Goal: Transaction & Acquisition: Book appointment/travel/reservation

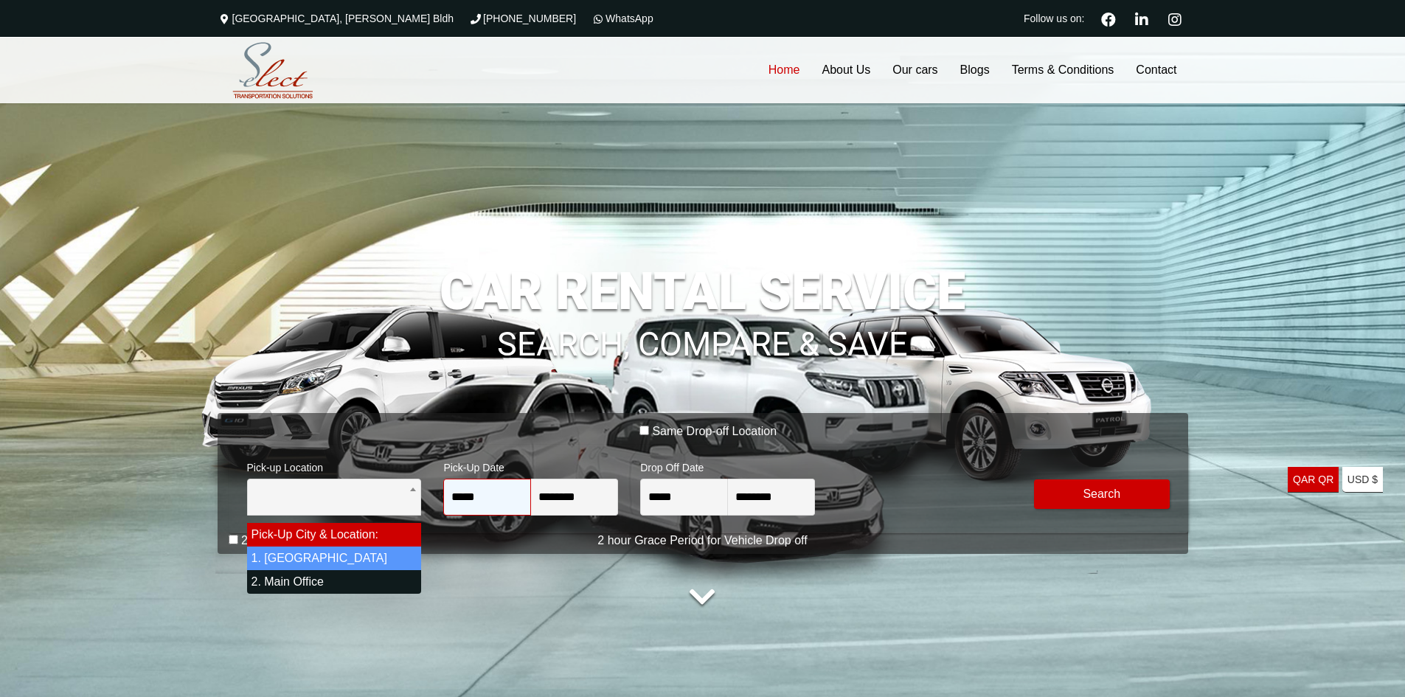
select select "*"
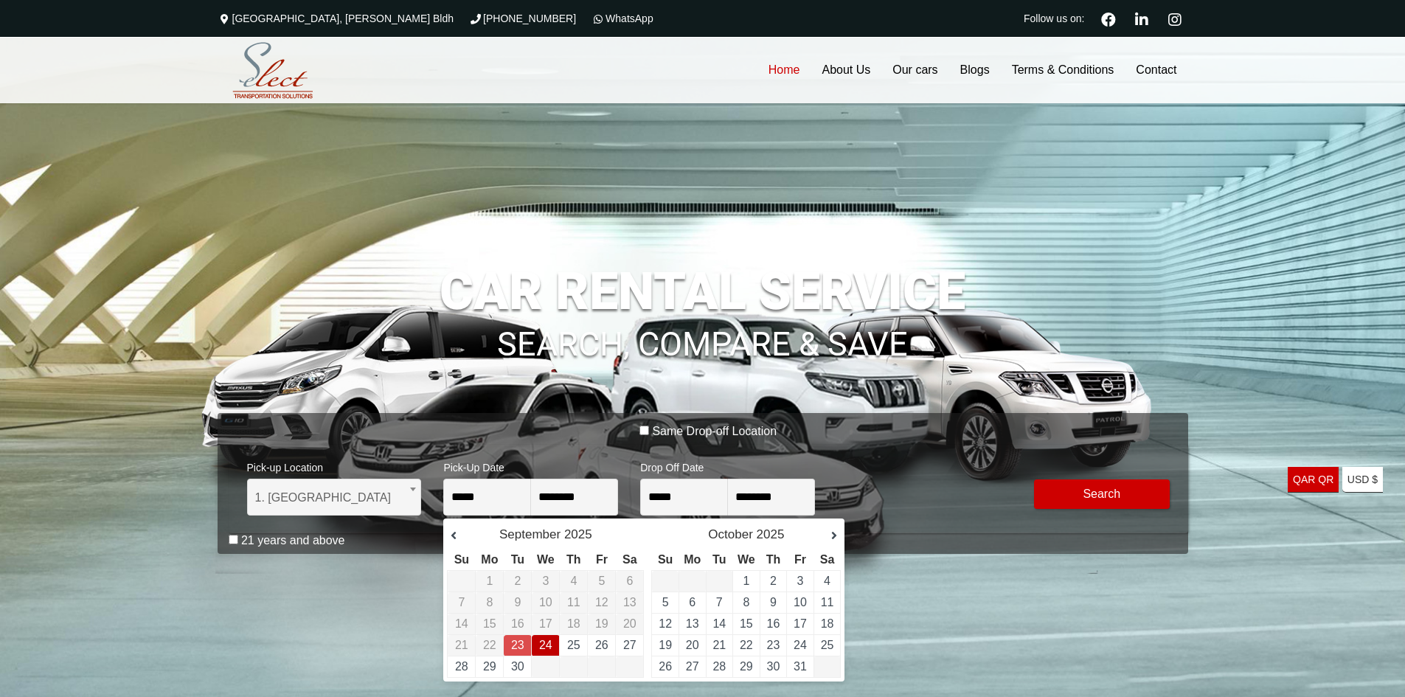
click at [542, 640] on link "24" at bounding box center [545, 645] width 13 height 13
type input "**********"
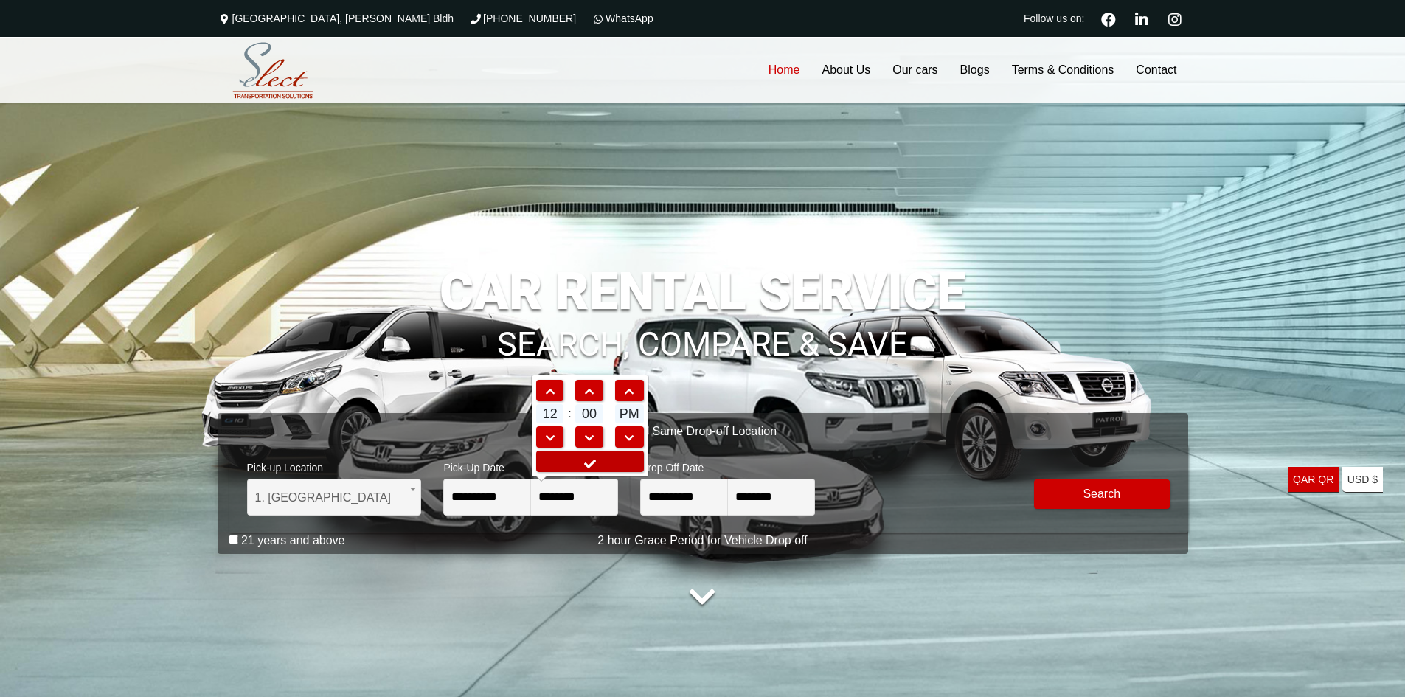
click at [613, 463] on link at bounding box center [590, 461] width 108 height 21
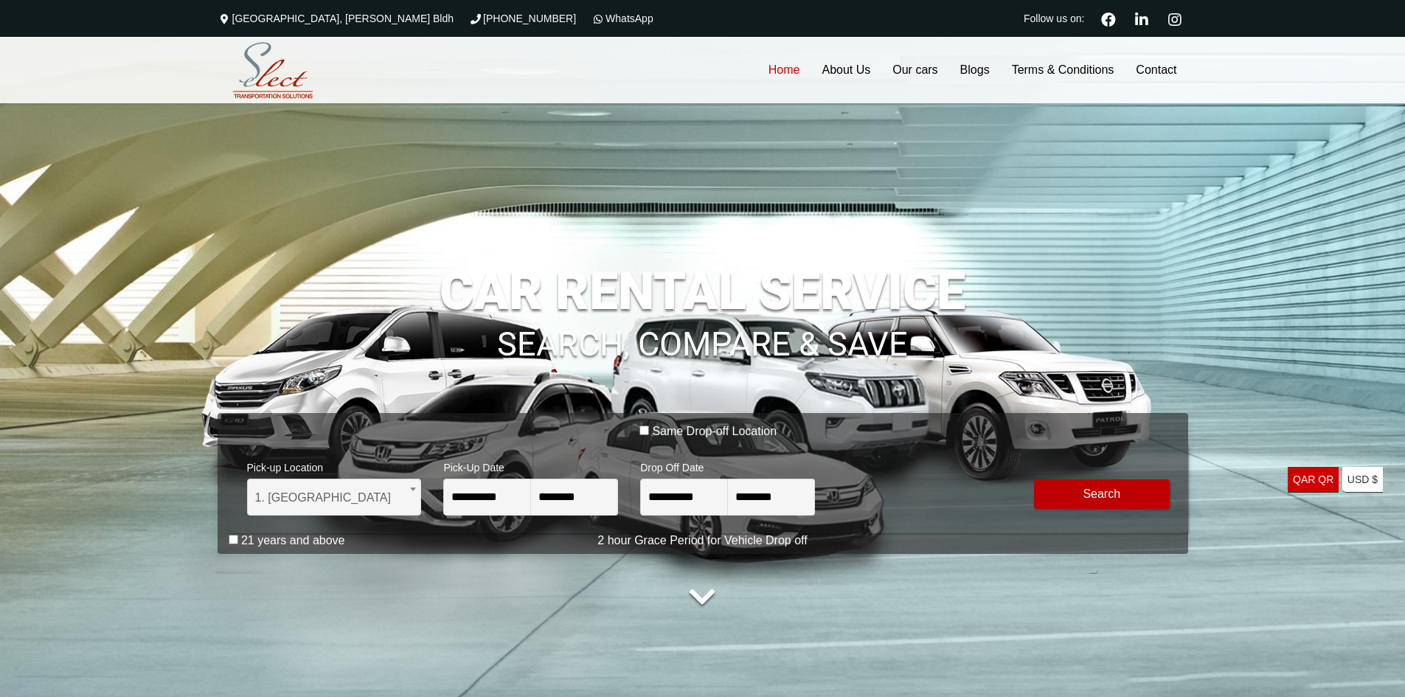
click at [1075, 490] on button "Modify Search" at bounding box center [1102, 495] width 136 height 30
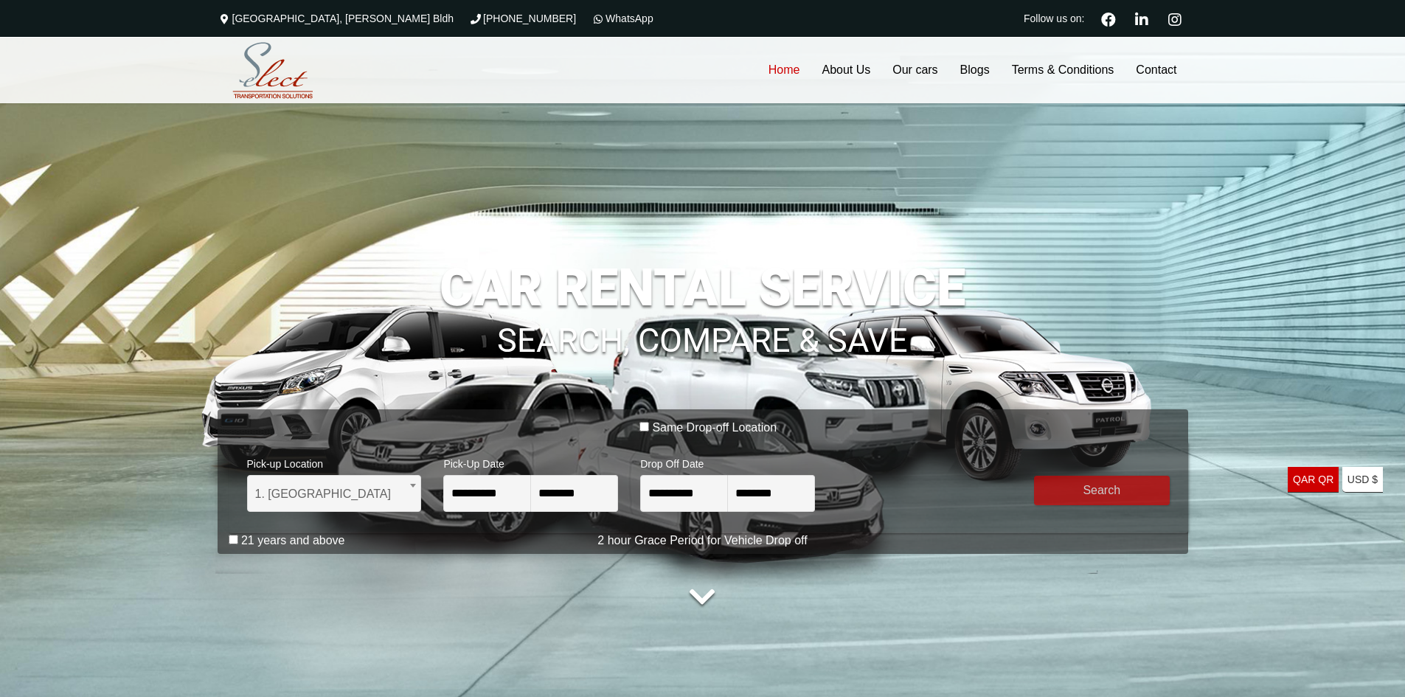
drag, startPoint x: 231, startPoint y: 534, endPoint x: 247, endPoint y: 536, distance: 16.3
click at [232, 534] on div "21 years and above" at bounding box center [709, 543] width 960 height 21
click at [302, 542] on label "21 years and above" at bounding box center [293, 540] width 104 height 15
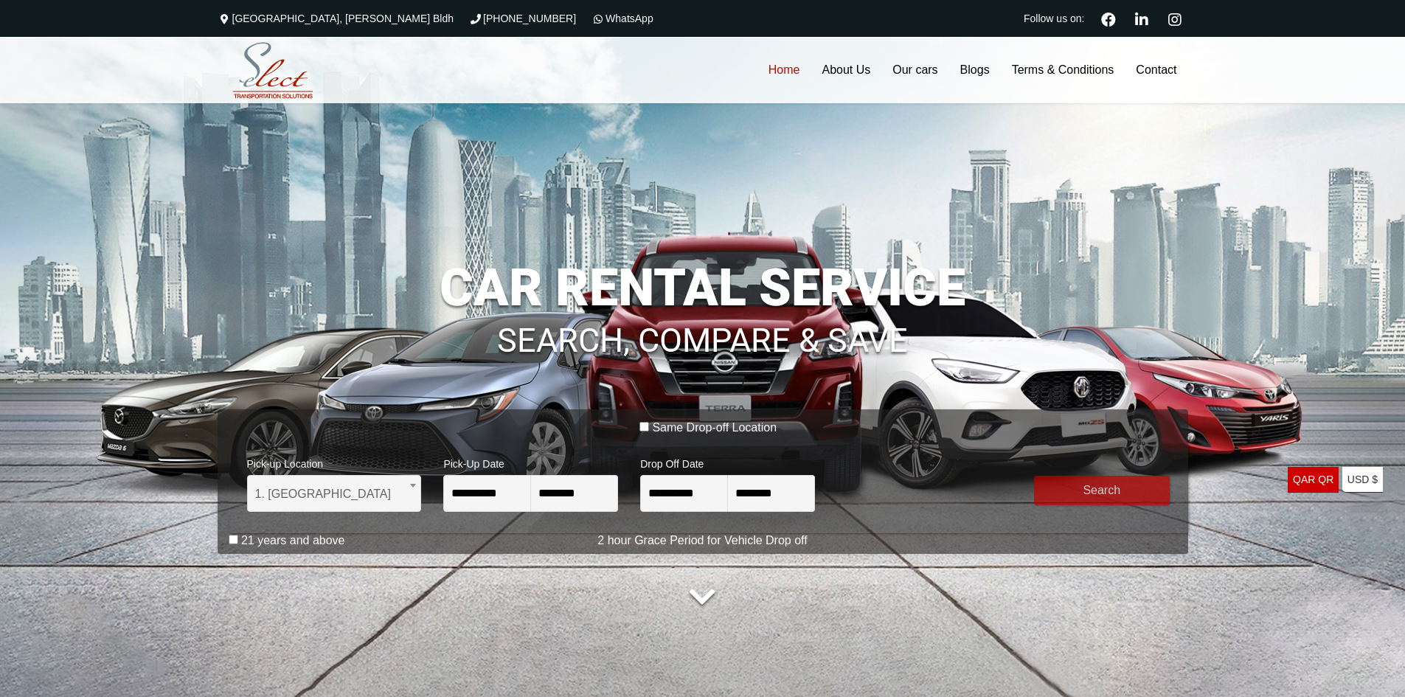
click at [1123, 487] on button "submit" at bounding box center [1102, 491] width 136 height 30
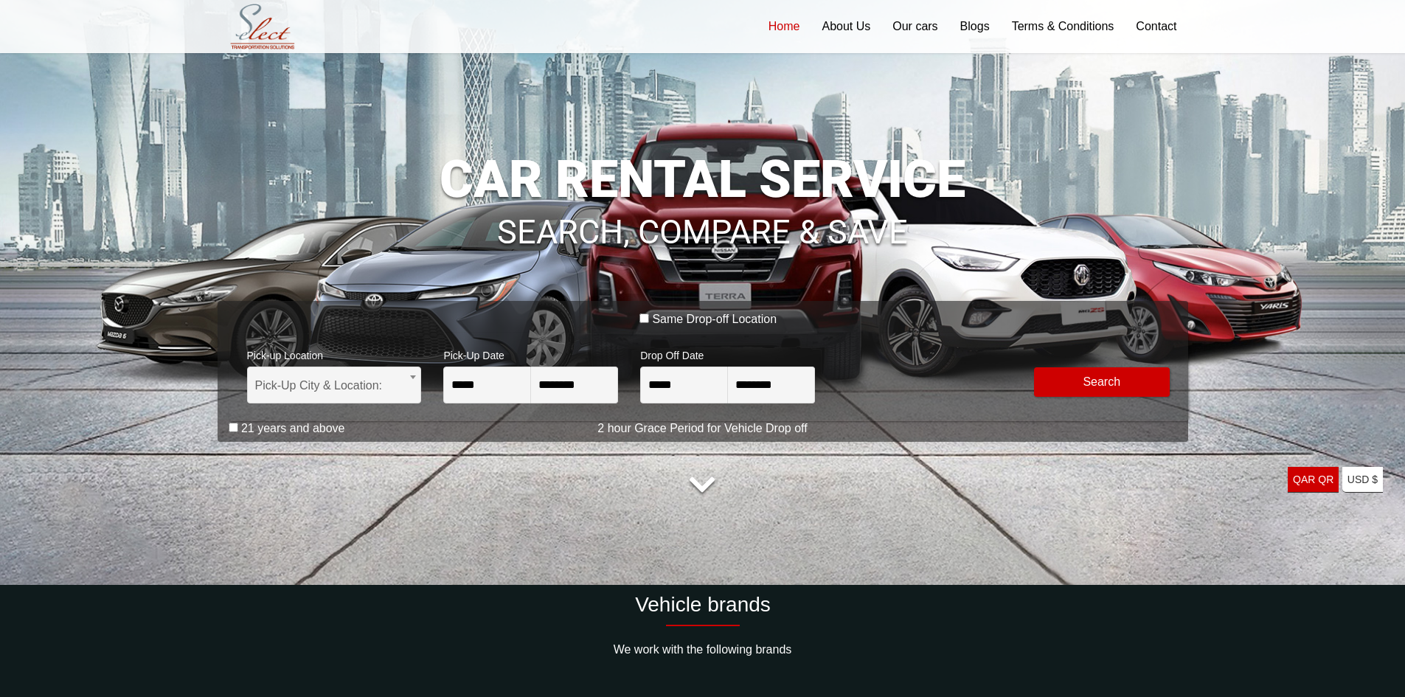
scroll to position [74, 0]
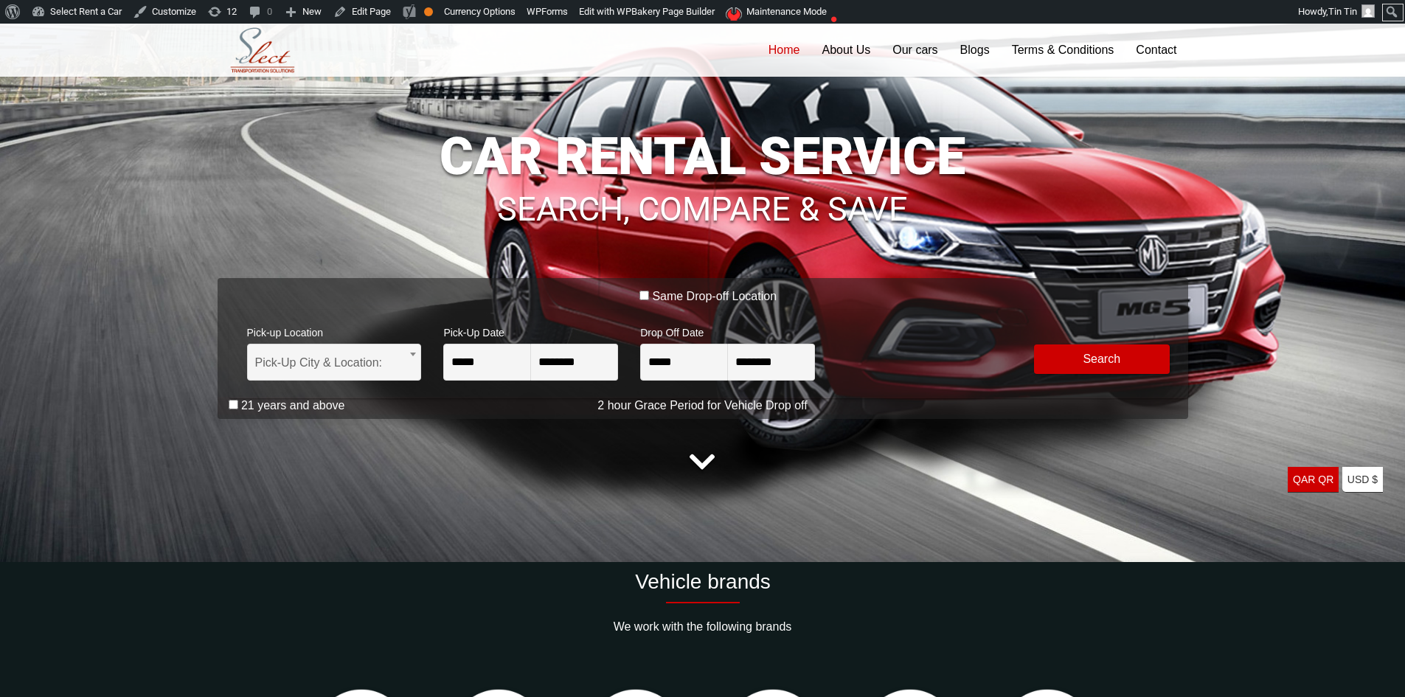
scroll to position [74, 0]
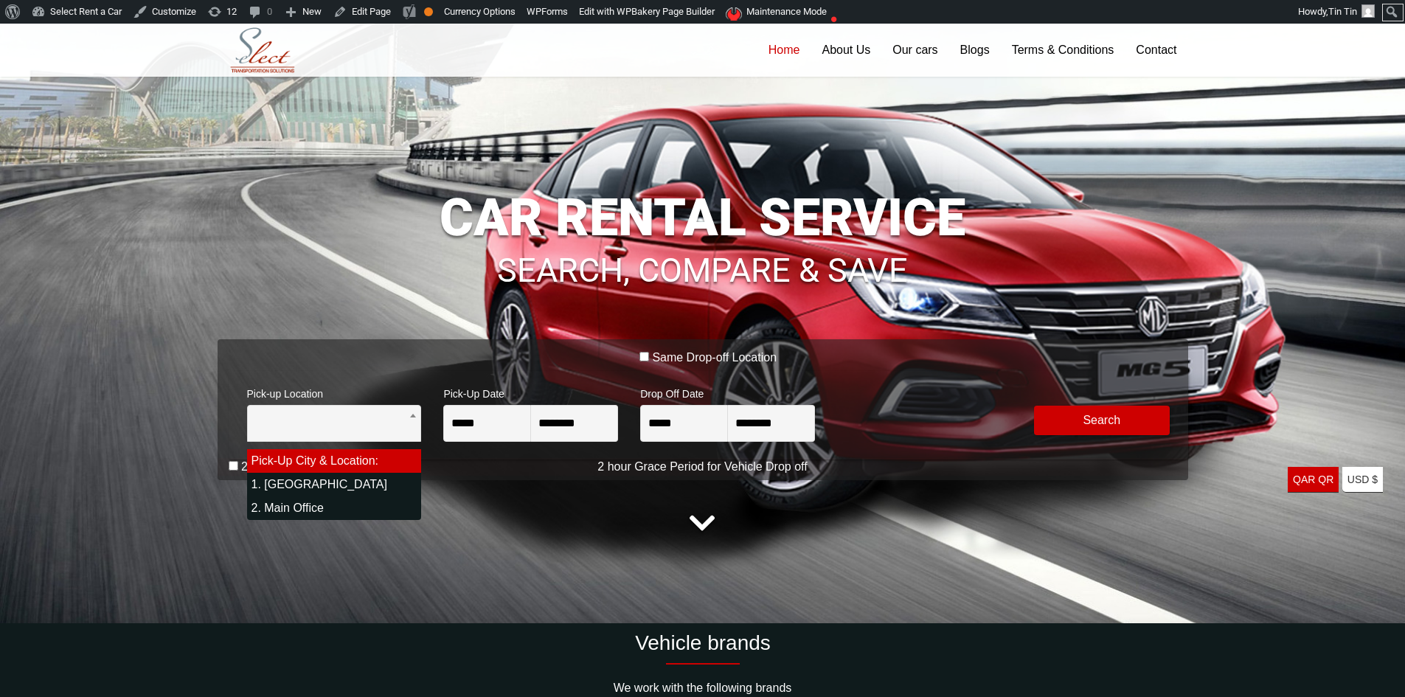
select select "*"
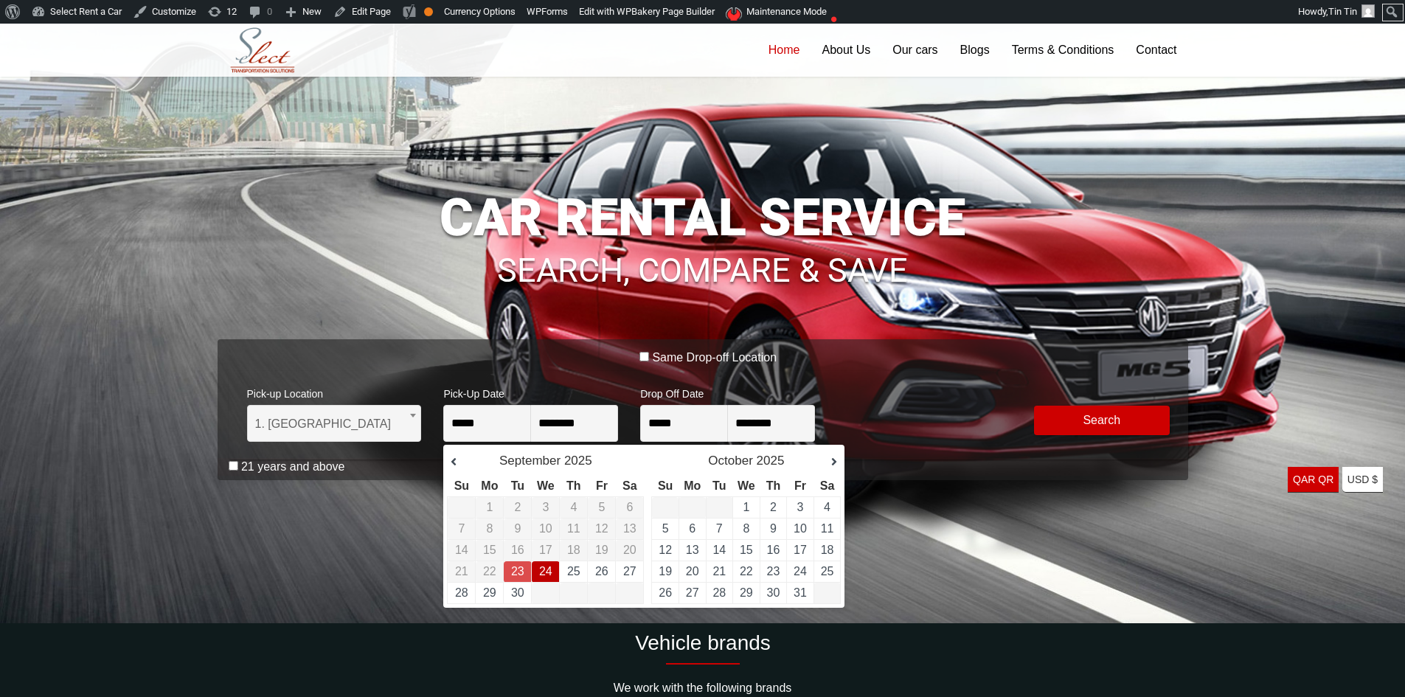
click at [550, 575] on link "24" at bounding box center [545, 571] width 13 height 13
type input "**********"
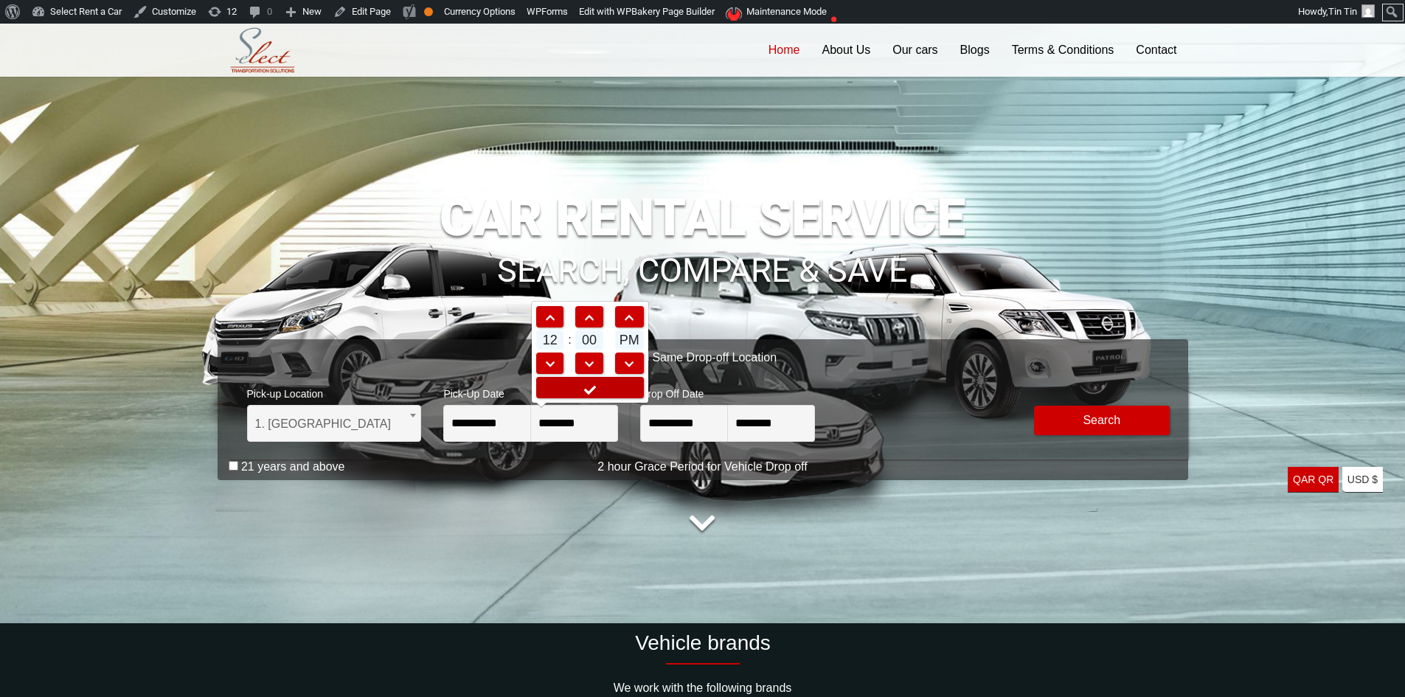
click at [583, 392] on icon at bounding box center [590, 390] width 15 height 12
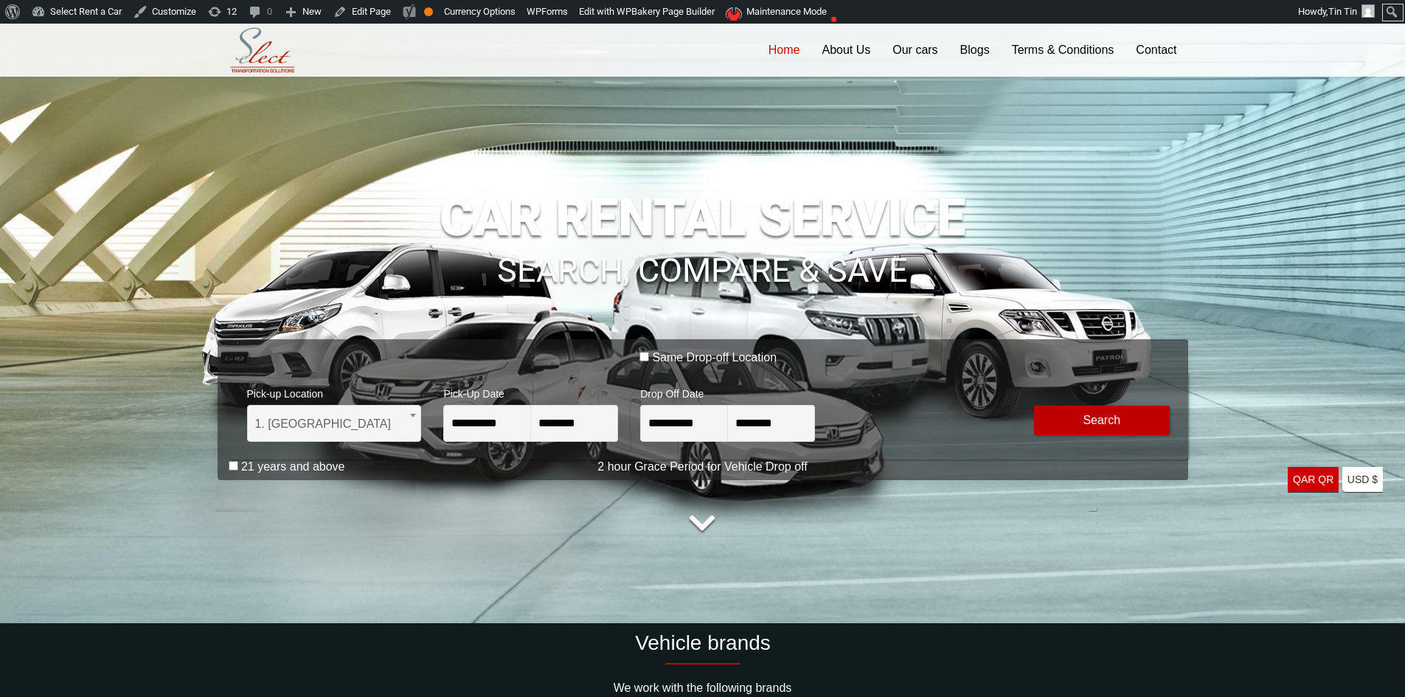
click at [1127, 429] on button "Modify Search" at bounding box center [1102, 421] width 136 height 30
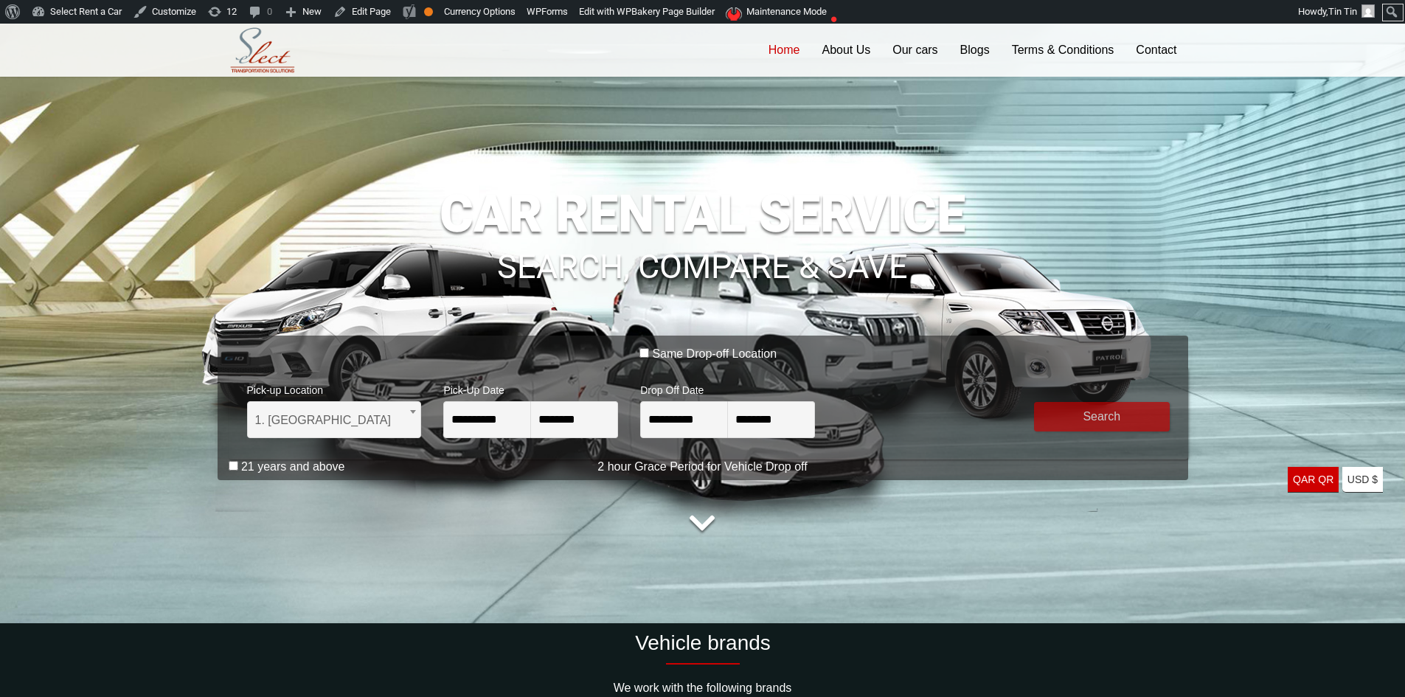
scroll to position [70, 0]
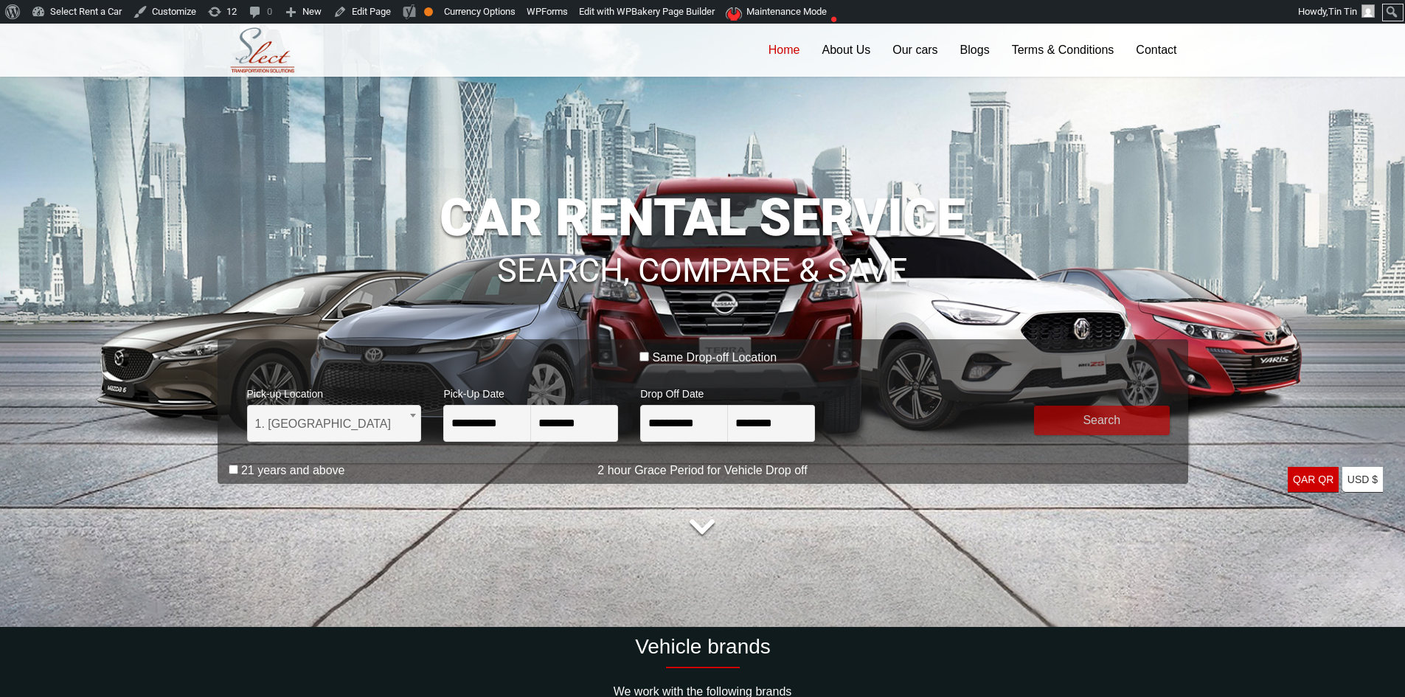
click at [1116, 415] on button "submit" at bounding box center [1102, 421] width 136 height 30
click at [248, 469] on label "21 years and above" at bounding box center [293, 470] width 104 height 15
click at [1111, 420] on button "submit" at bounding box center [1102, 421] width 136 height 30
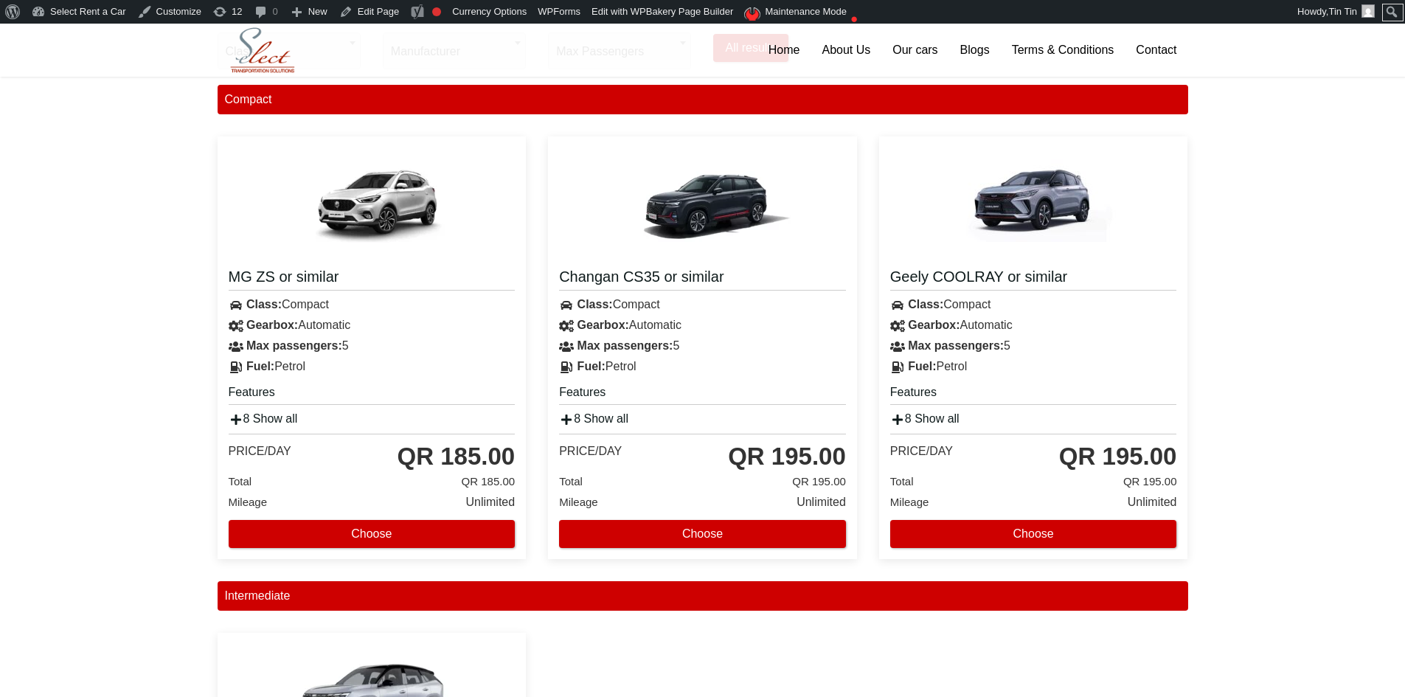
scroll to position [590, 0]
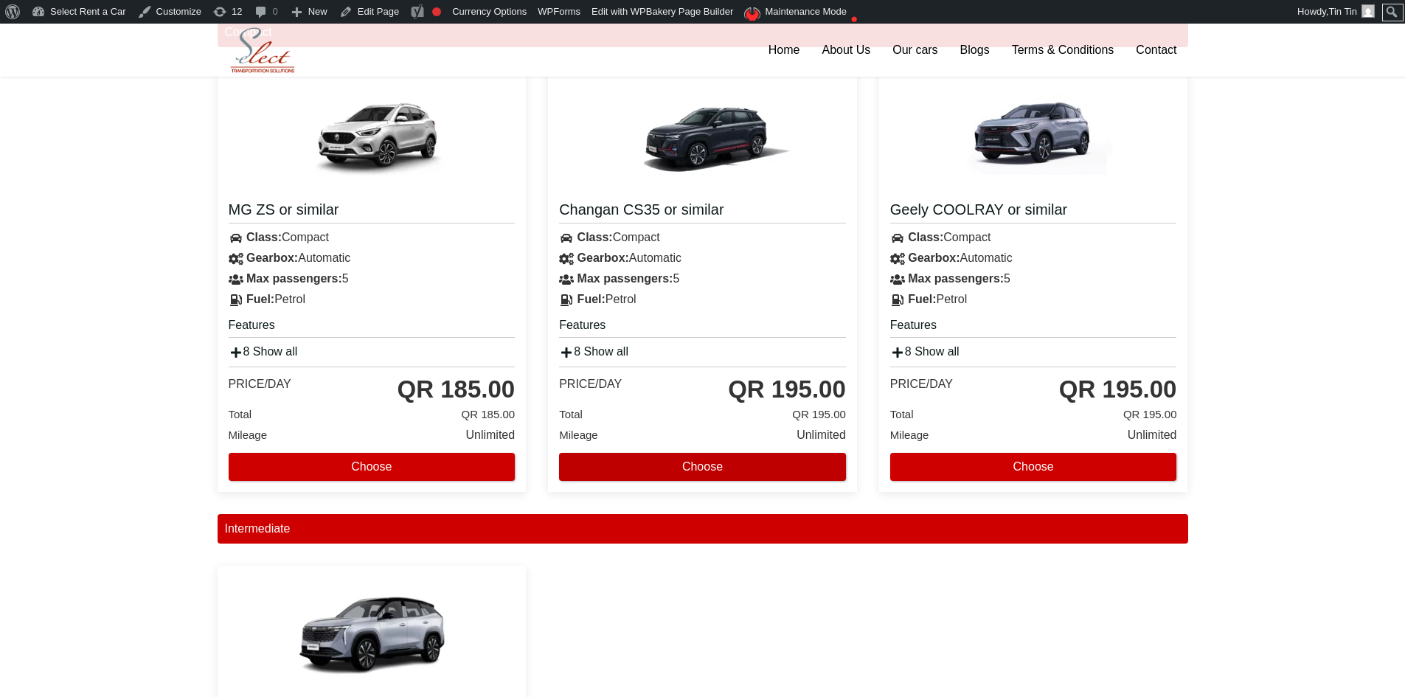
click at [781, 468] on button "Choose" at bounding box center [702, 467] width 287 height 28
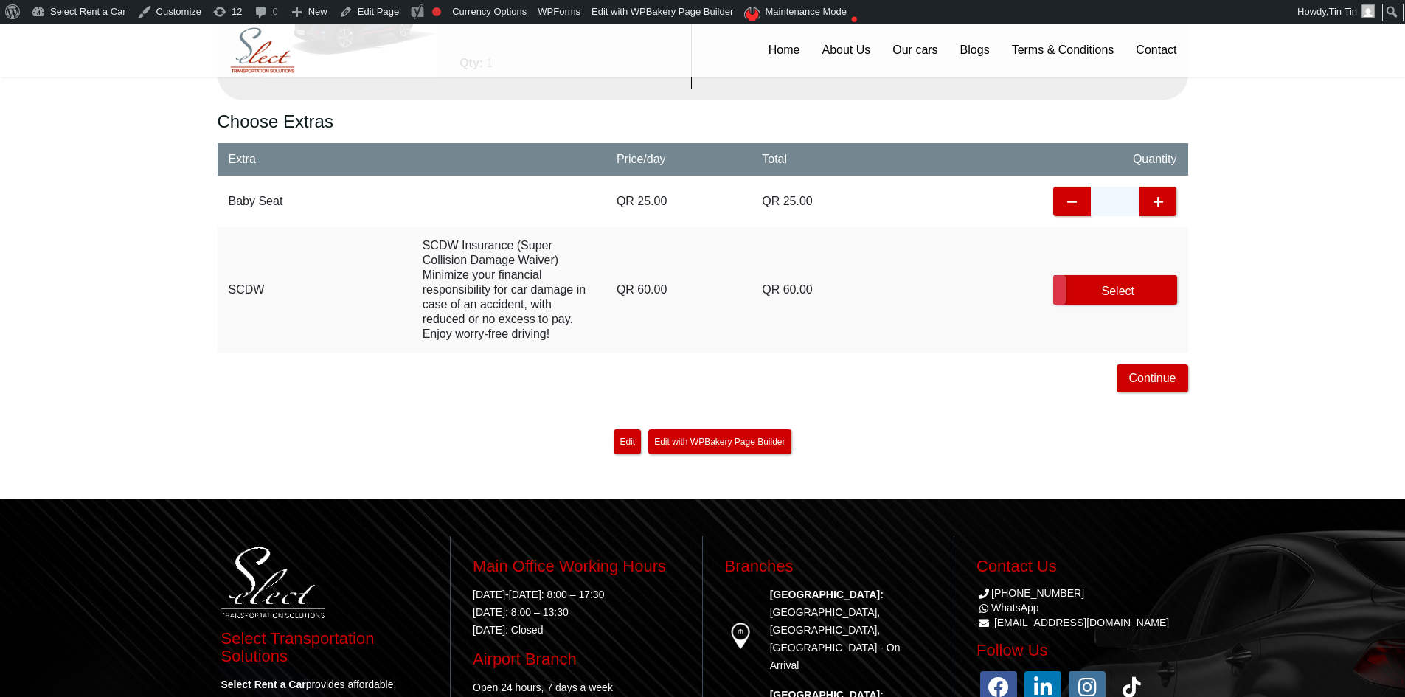
scroll to position [590, 0]
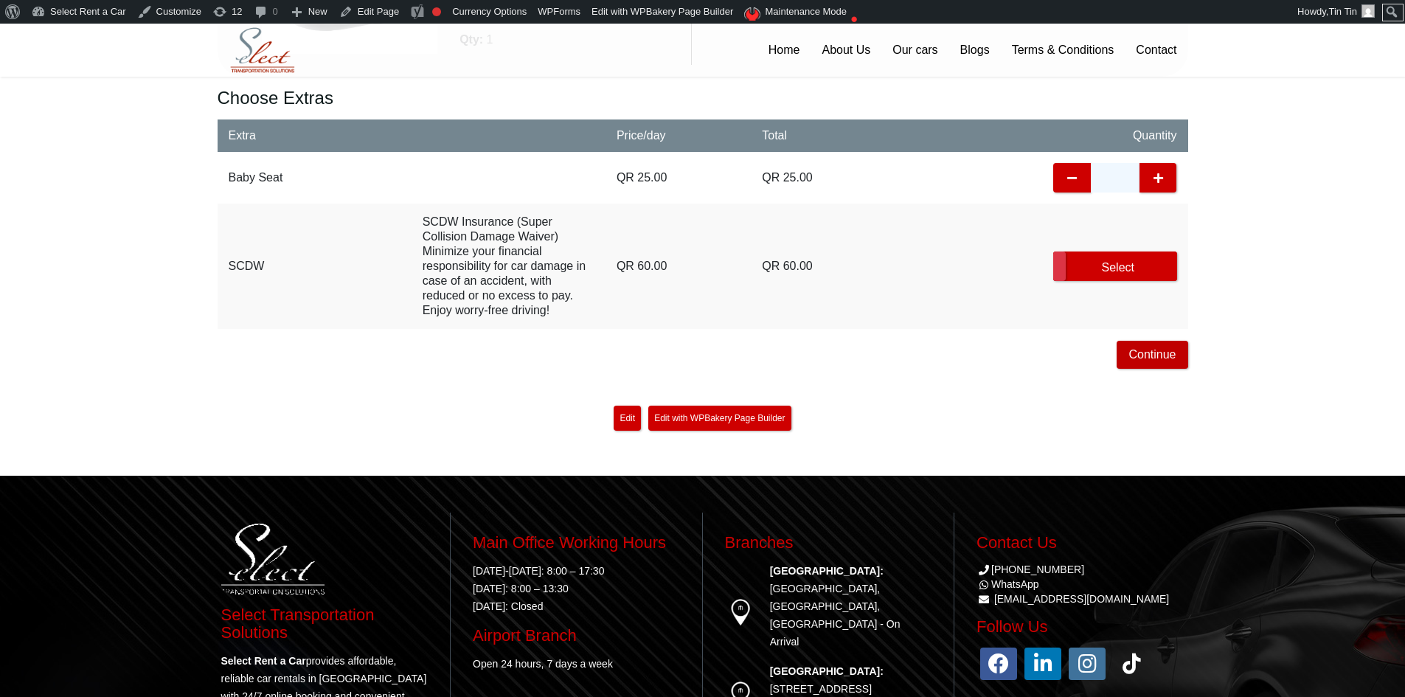
click at [1152, 355] on button "Continue" at bounding box center [1152, 355] width 71 height 28
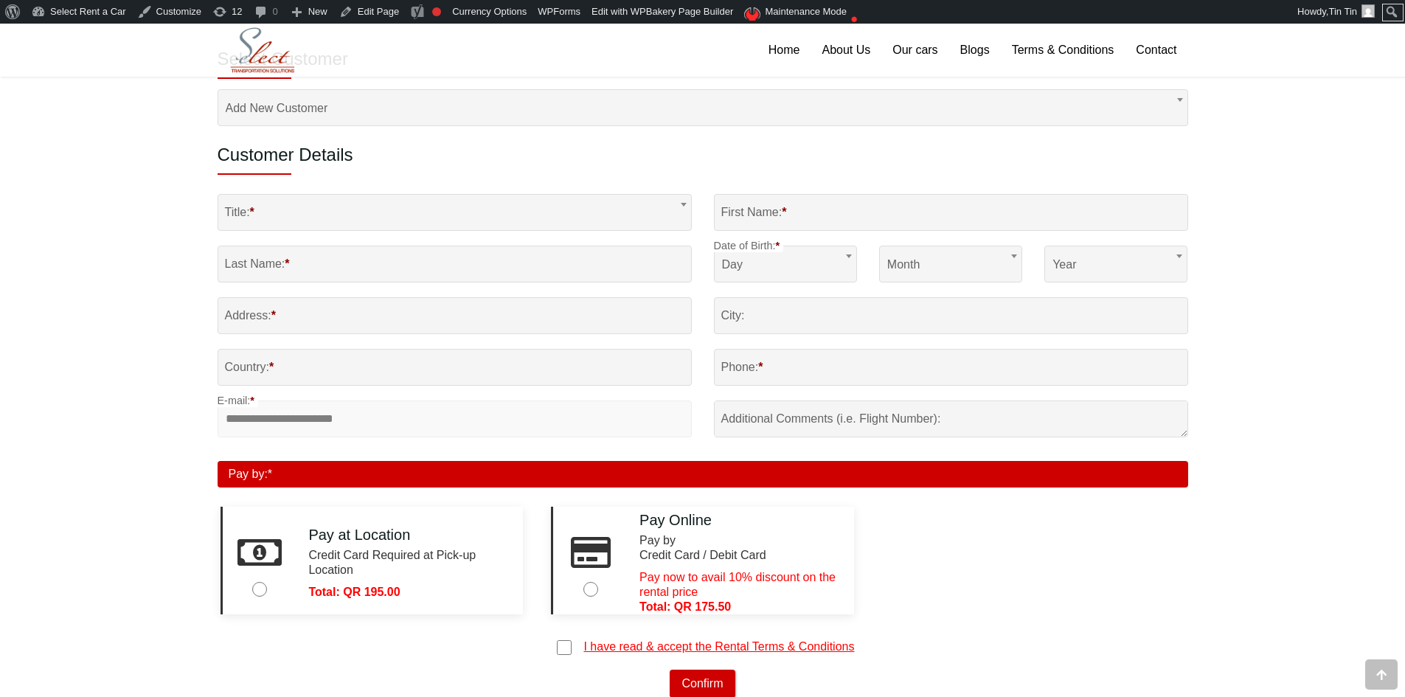
scroll to position [664, 0]
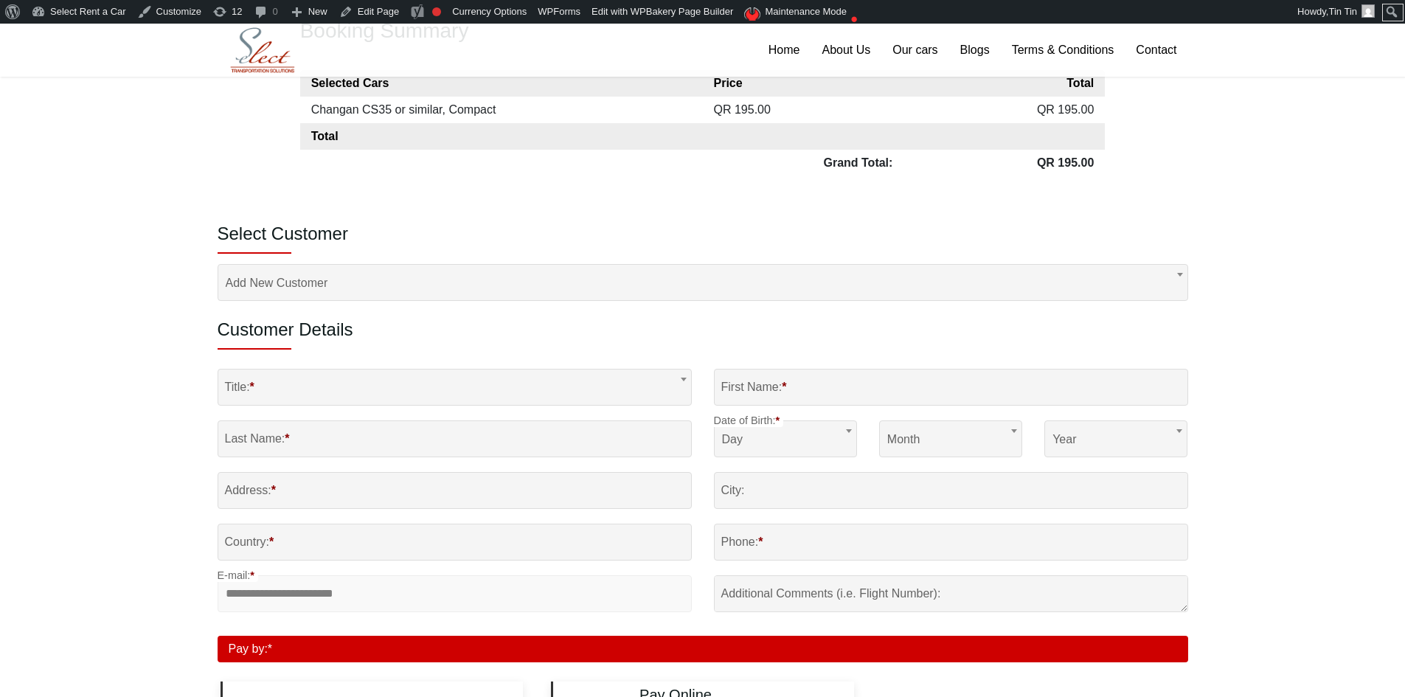
click at [379, 286] on body "About WordPress About WordPress Get Involved WordPress.org Documentation Learn …" at bounding box center [702, 348] width 1405 height 1977
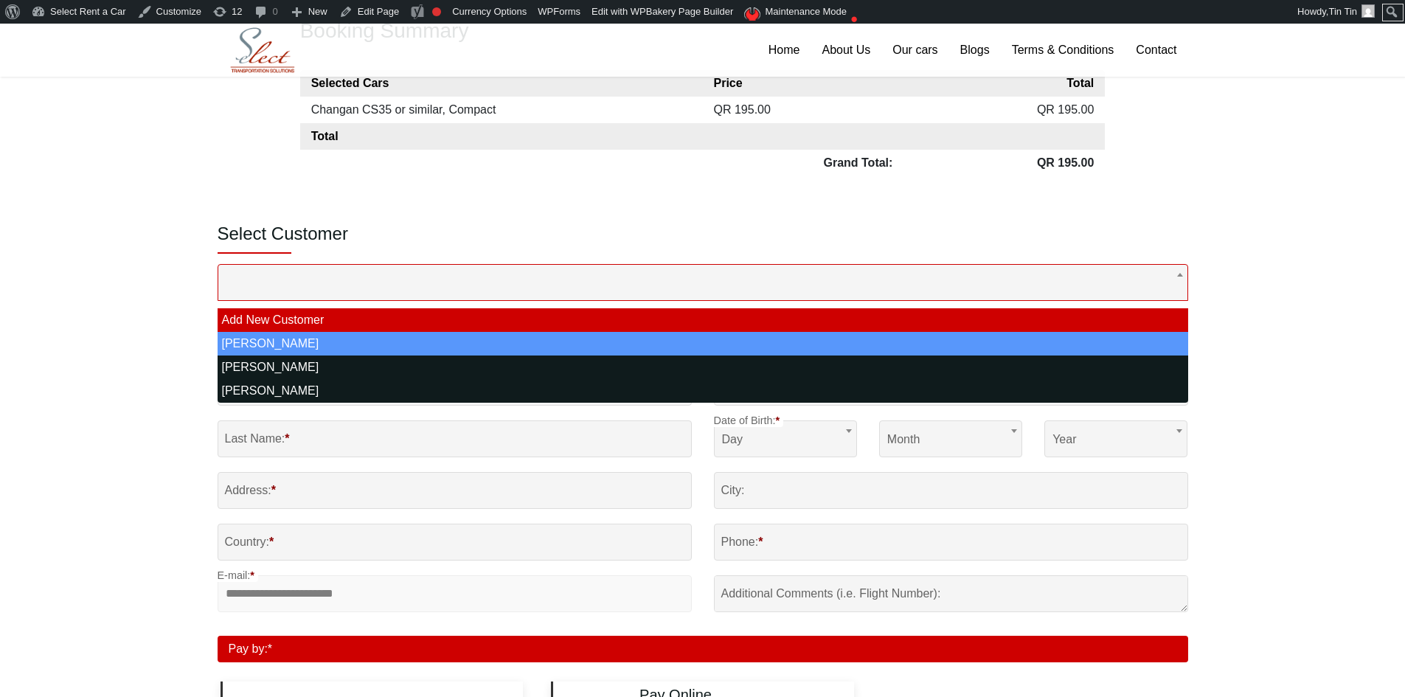
select select "**"
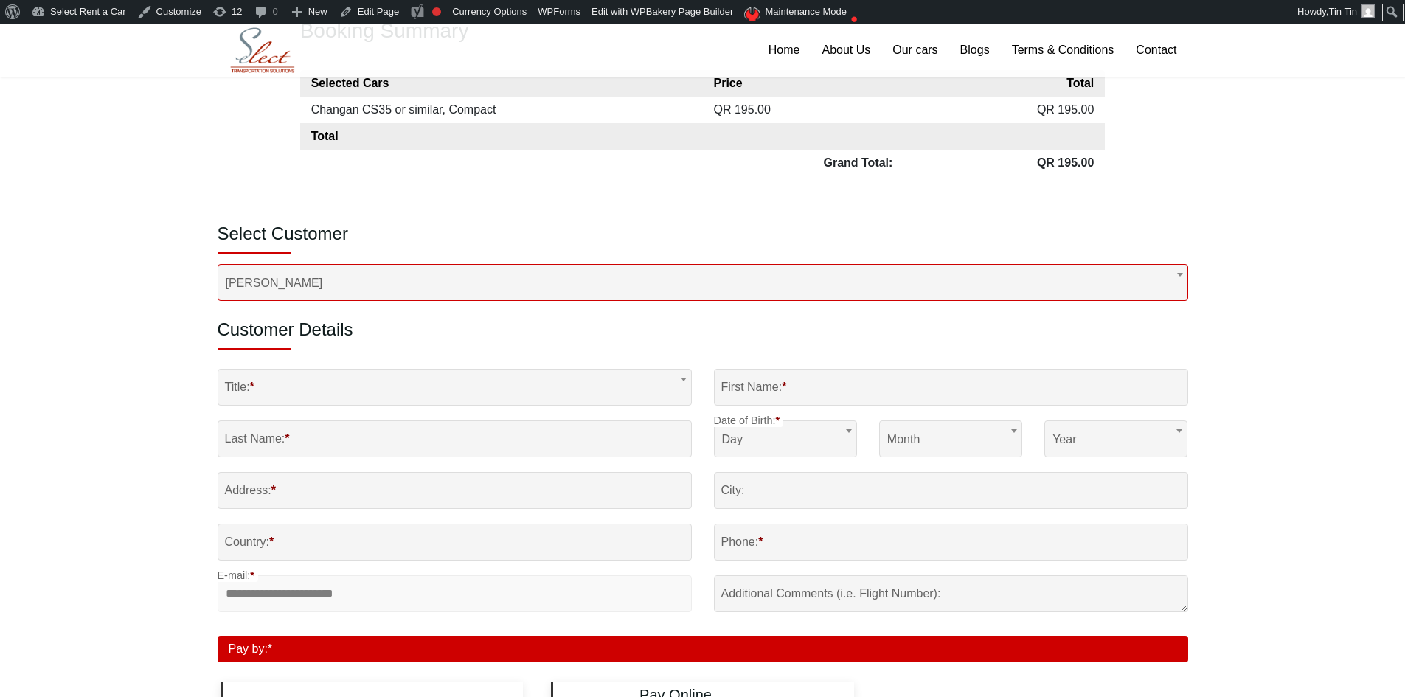
type input "***"
type input "*******"
select select "**"
select select "****"
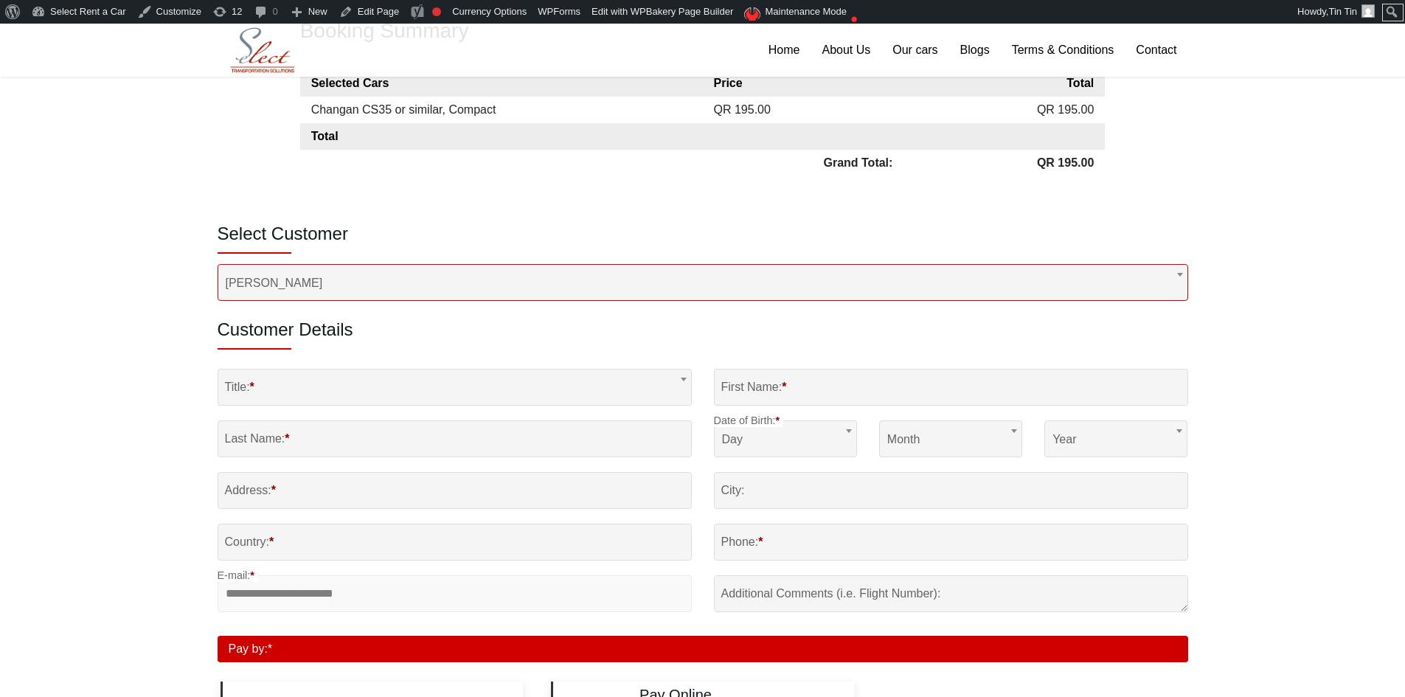
type input "****"
type input "*****"
type input "**********"
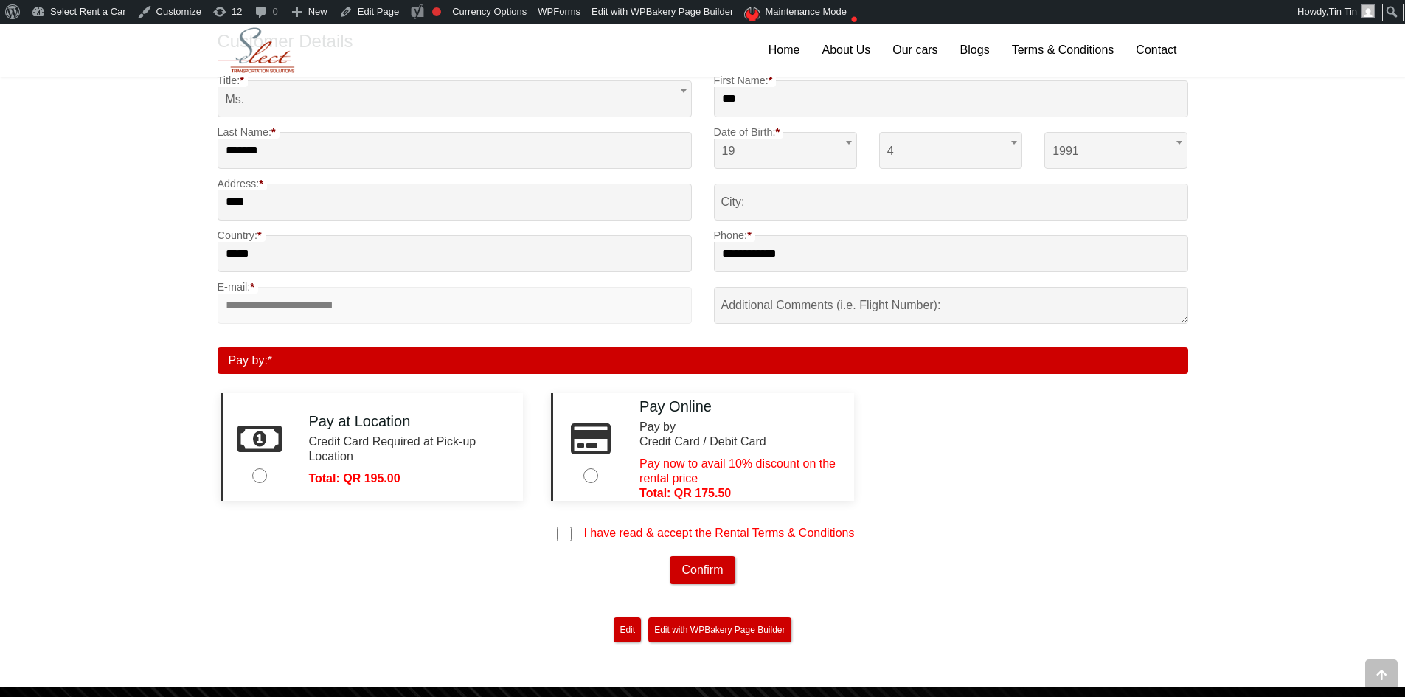
scroll to position [959, 0]
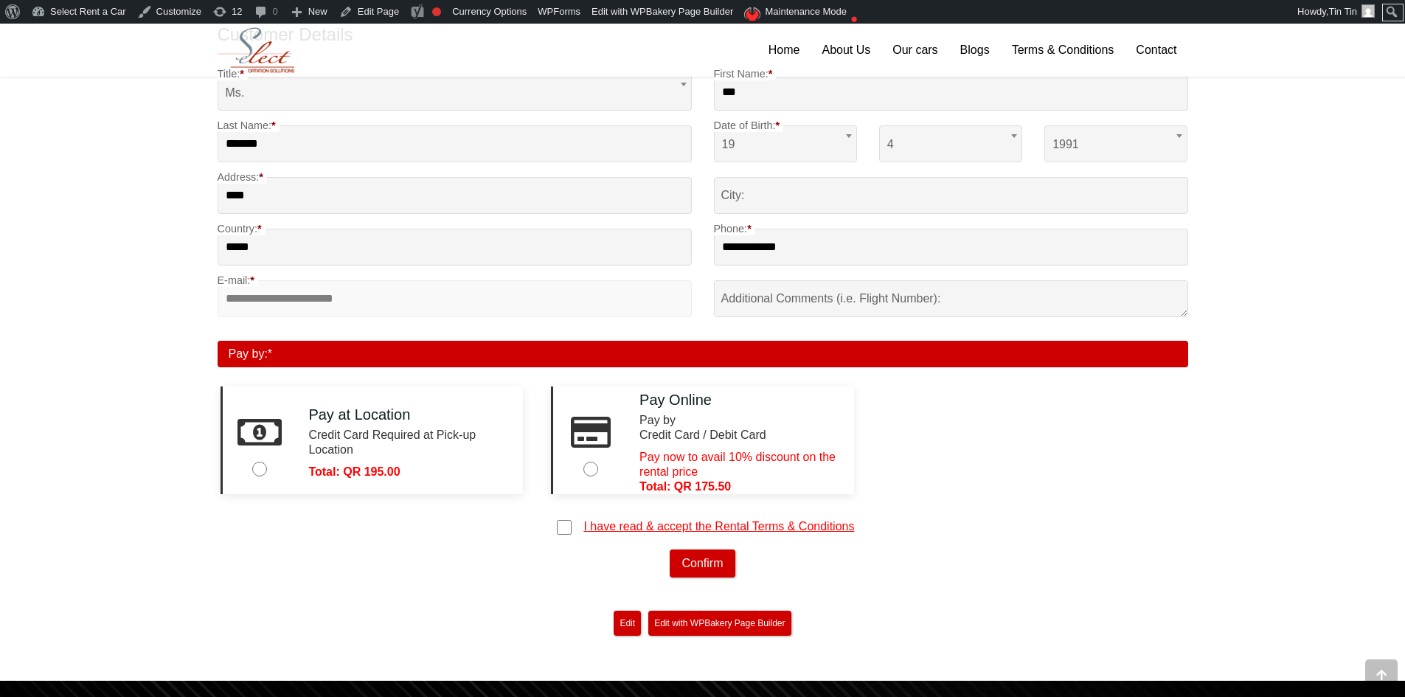
click at [624, 438] on div at bounding box center [590, 439] width 75 height 95
click at [698, 556] on button "Confirm" at bounding box center [702, 564] width 65 height 28
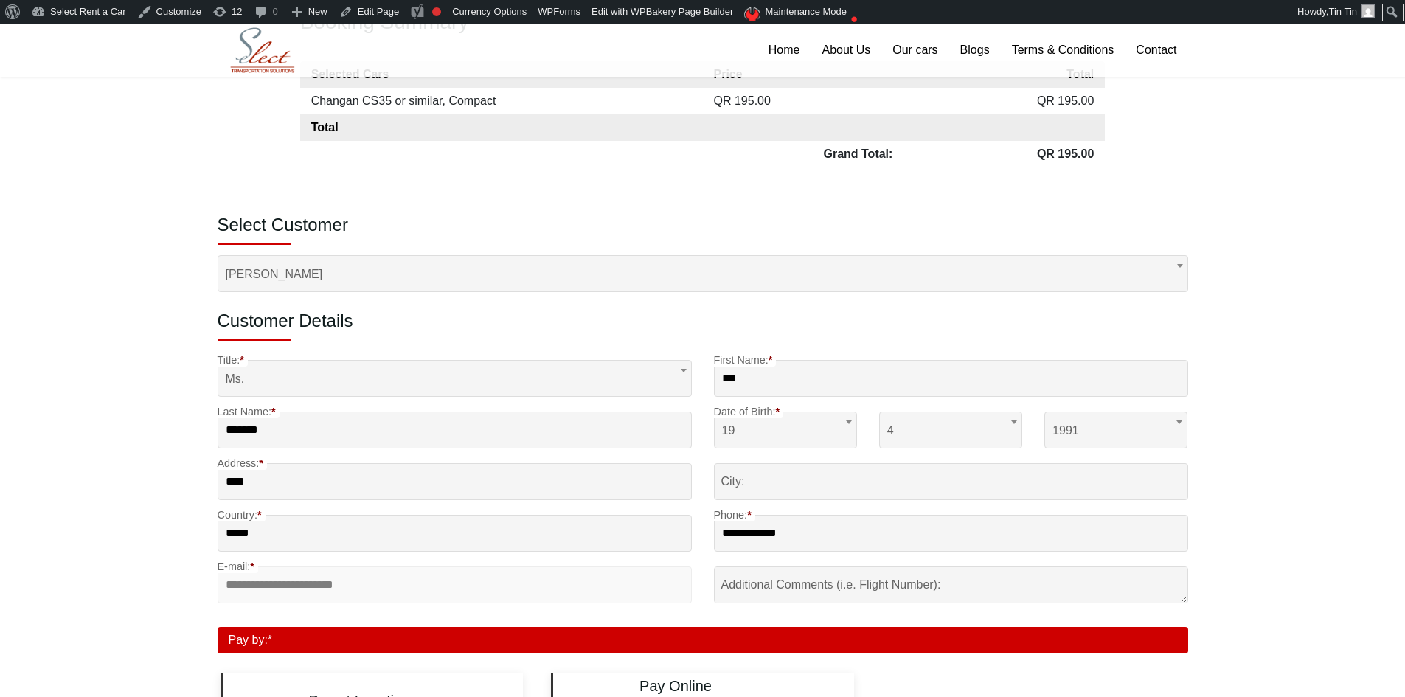
scroll to position [664, 0]
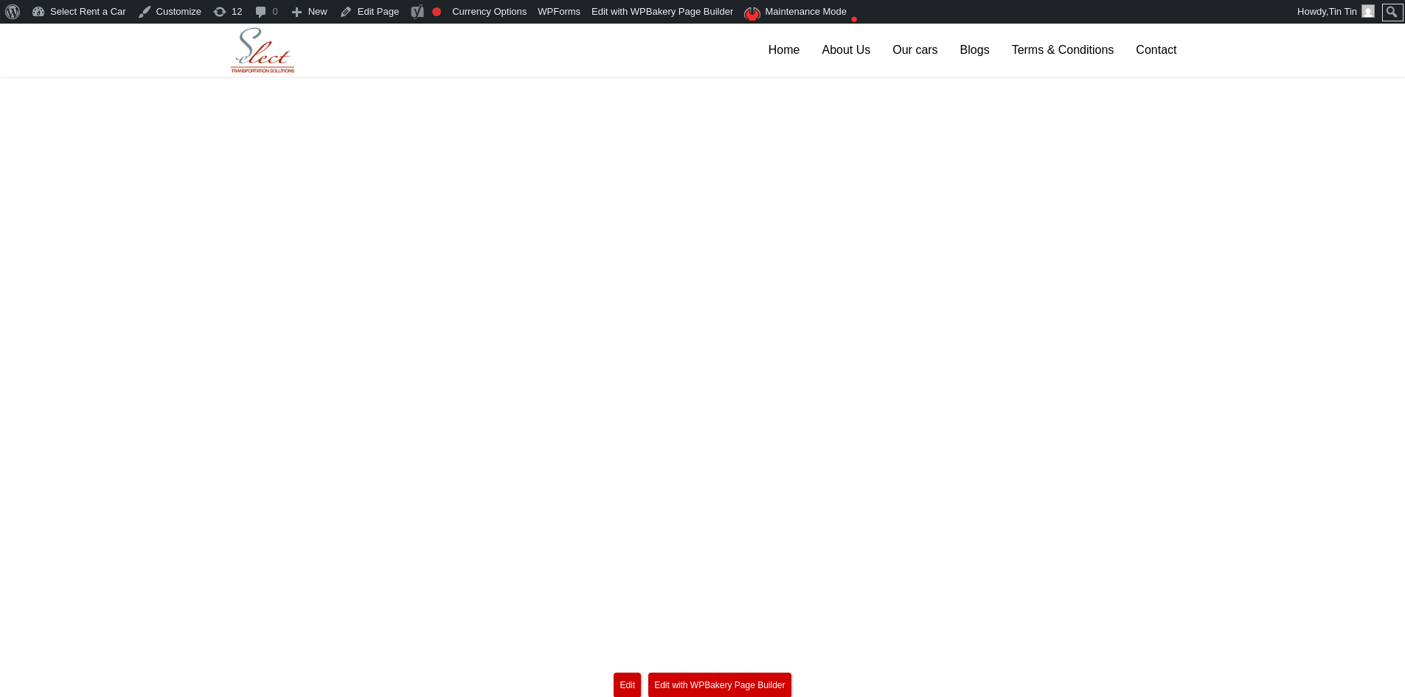
scroll to position [43, 0]
click at [789, 55] on link "Home" at bounding box center [785, 50] width 54 height 53
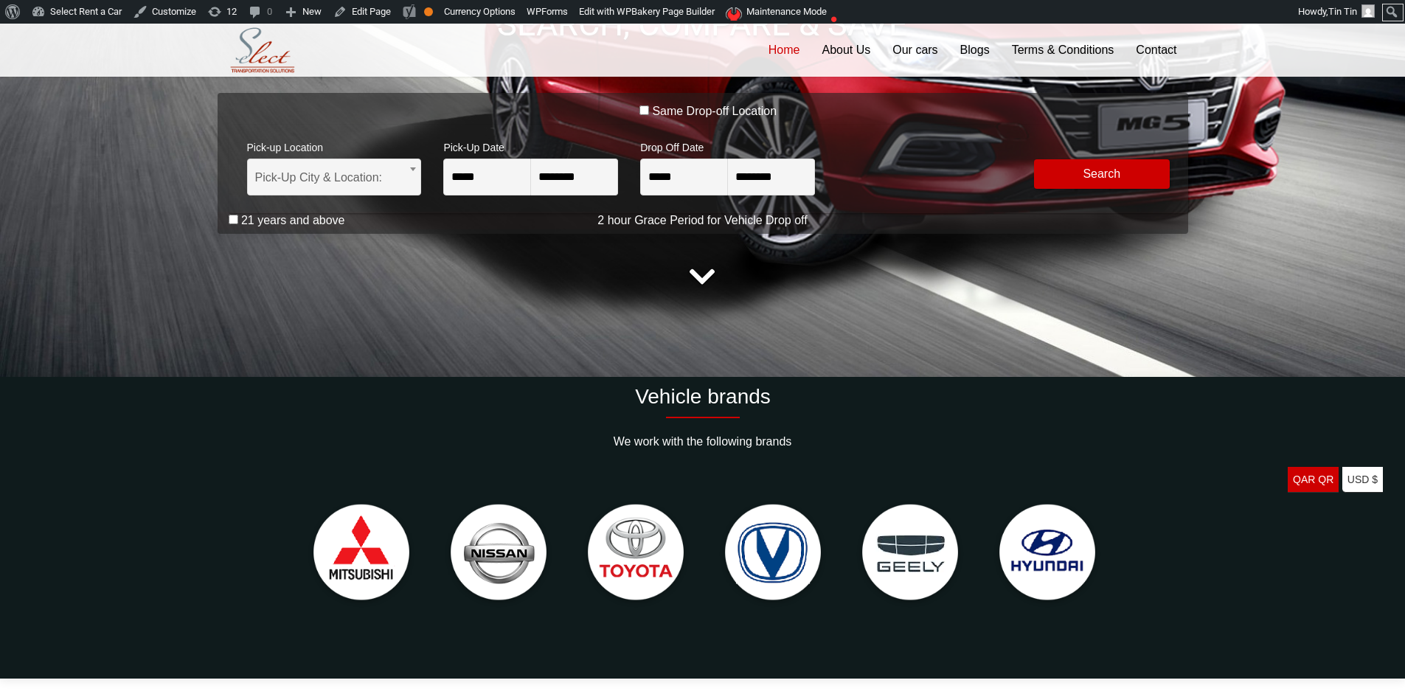
scroll to position [295, 0]
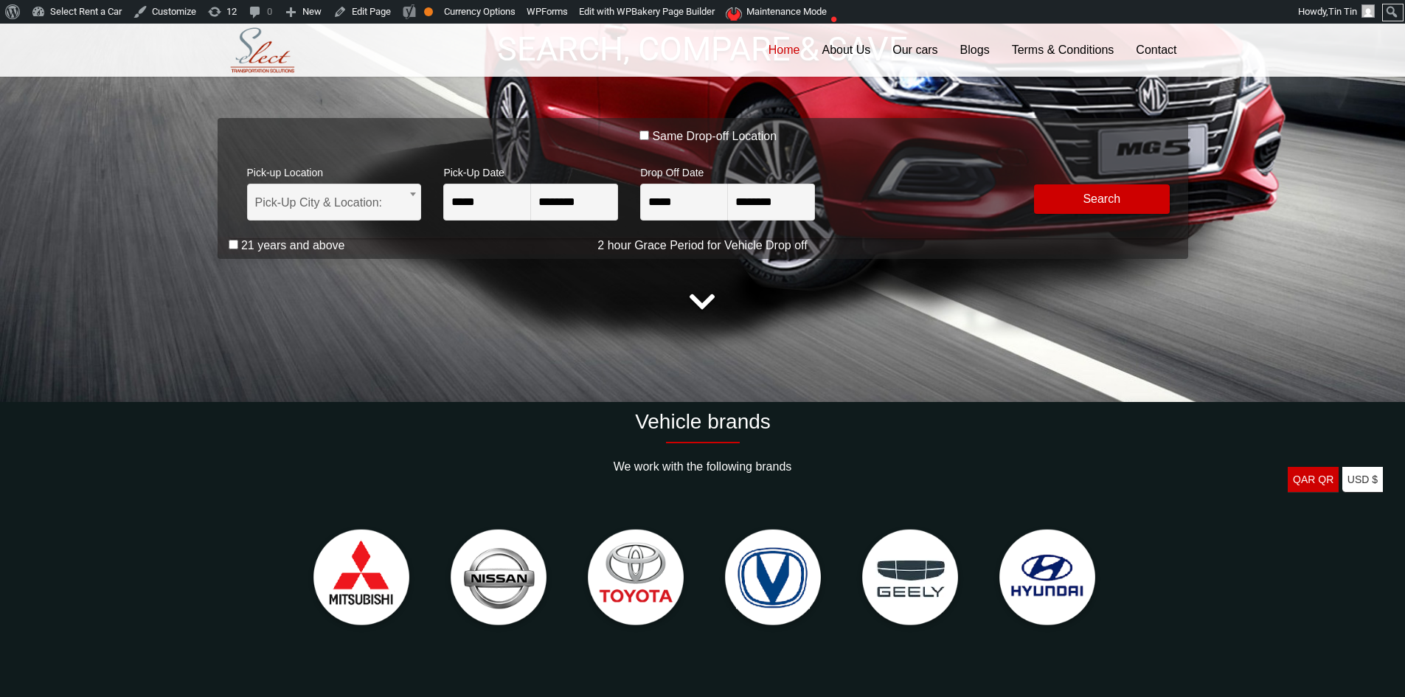
drag, startPoint x: 442, startPoint y: 228, endPoint x: 435, endPoint y: 227, distance: 7.4
click at [437, 227] on div "**********" at bounding box center [709, 194] width 960 height 89
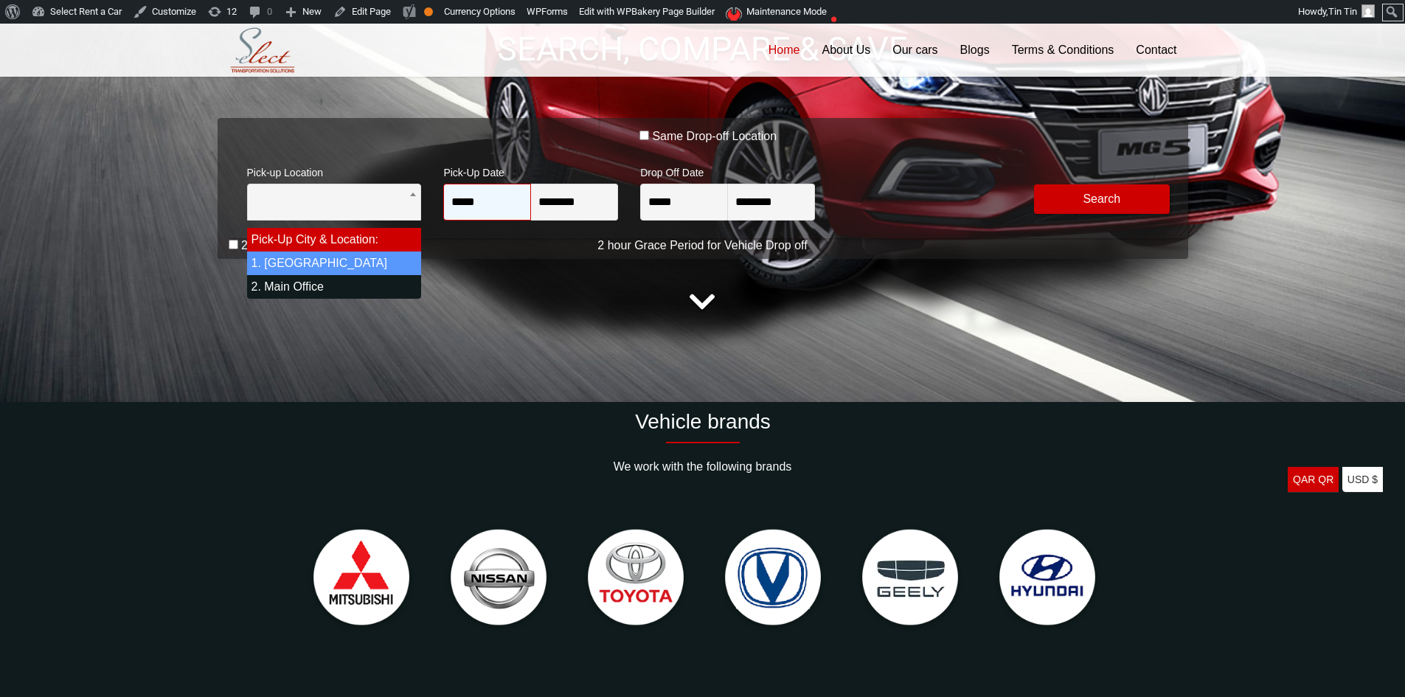
select select "*"
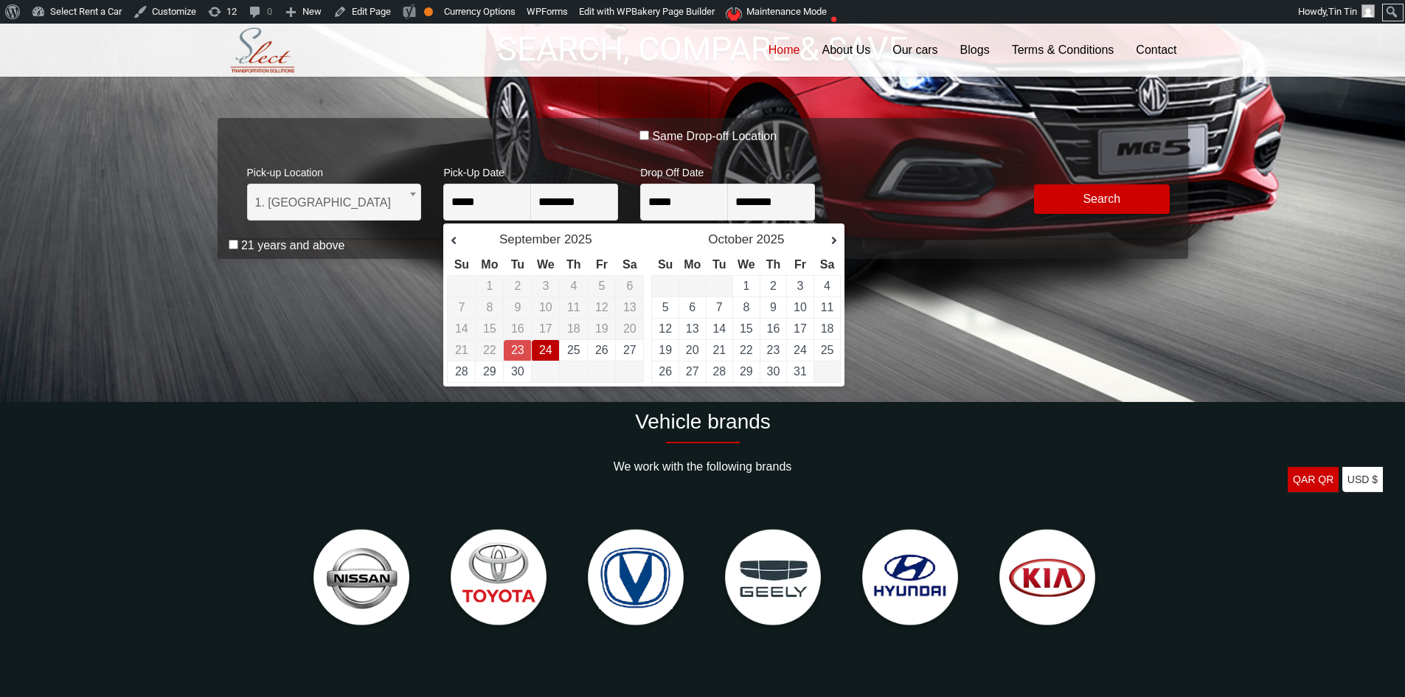
click at [536, 354] on td "24" at bounding box center [546, 350] width 28 height 21
type input "**********"
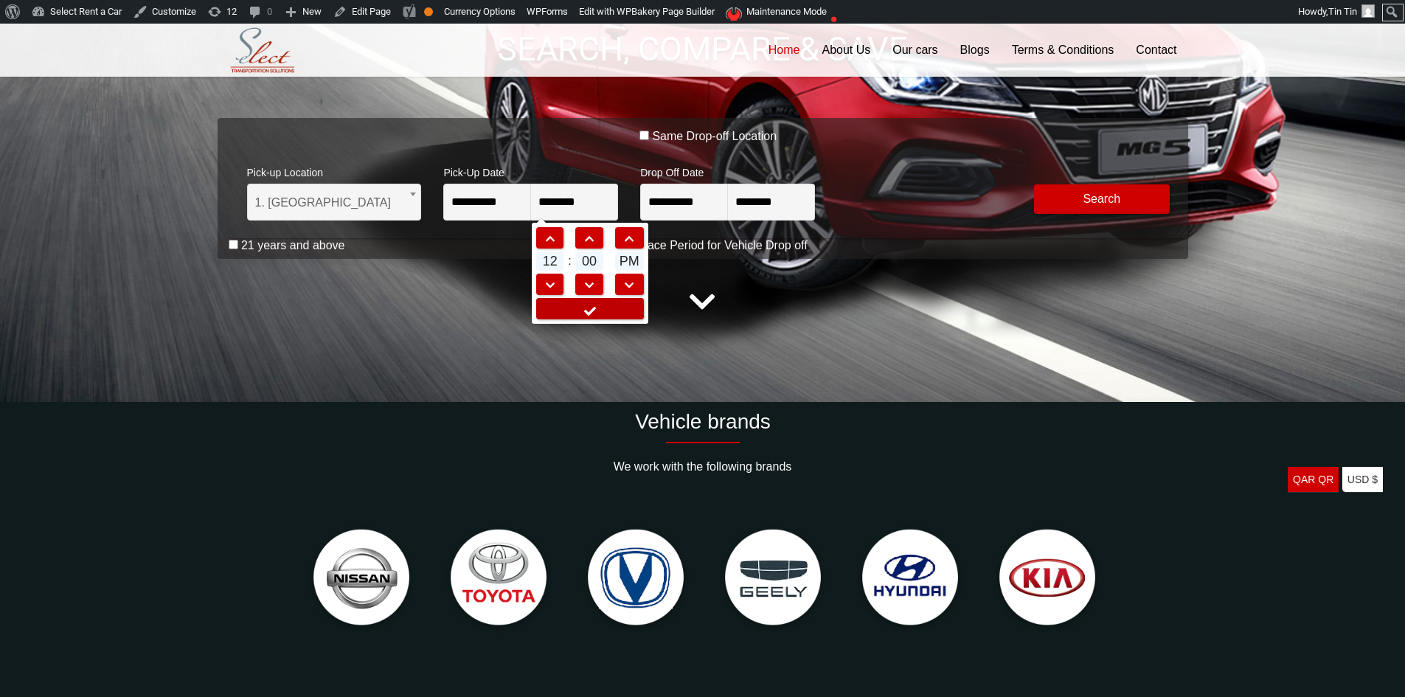
click at [614, 311] on link at bounding box center [590, 308] width 108 height 21
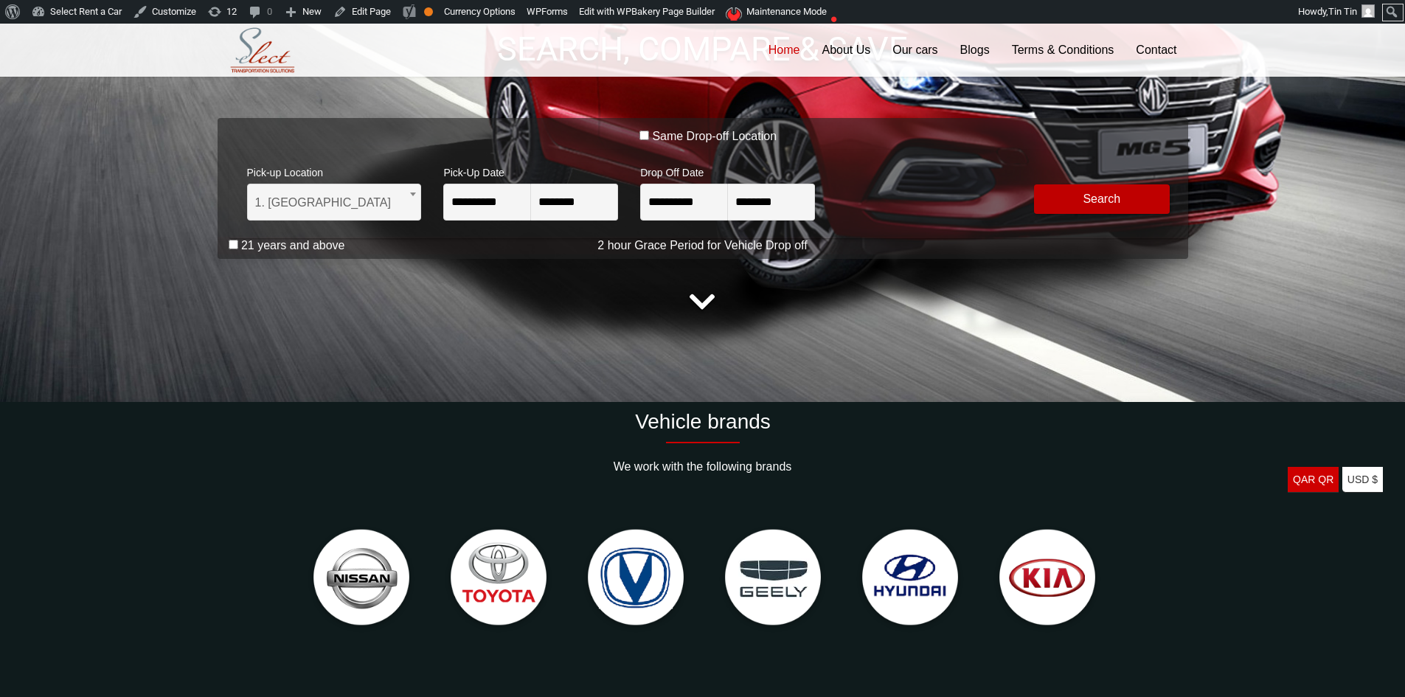
click at [1073, 198] on button "Modify Search" at bounding box center [1102, 199] width 136 height 30
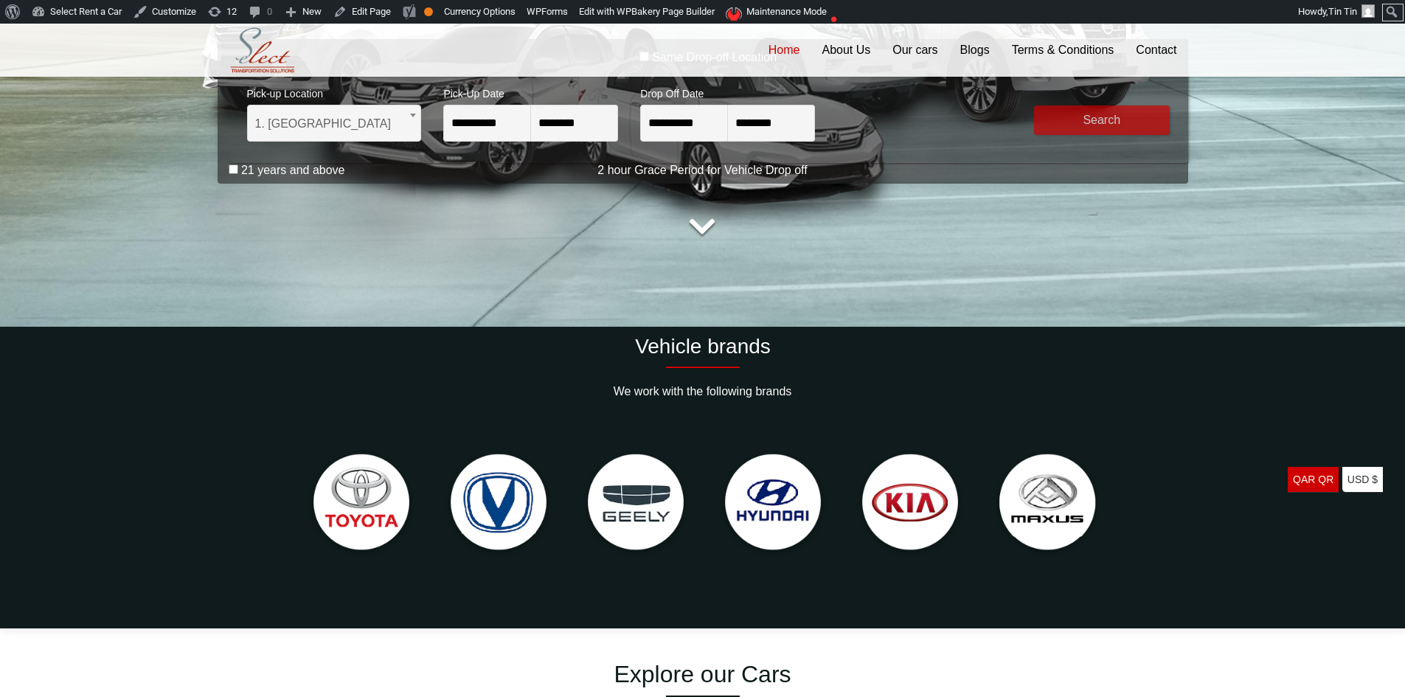
scroll to position [369, 0]
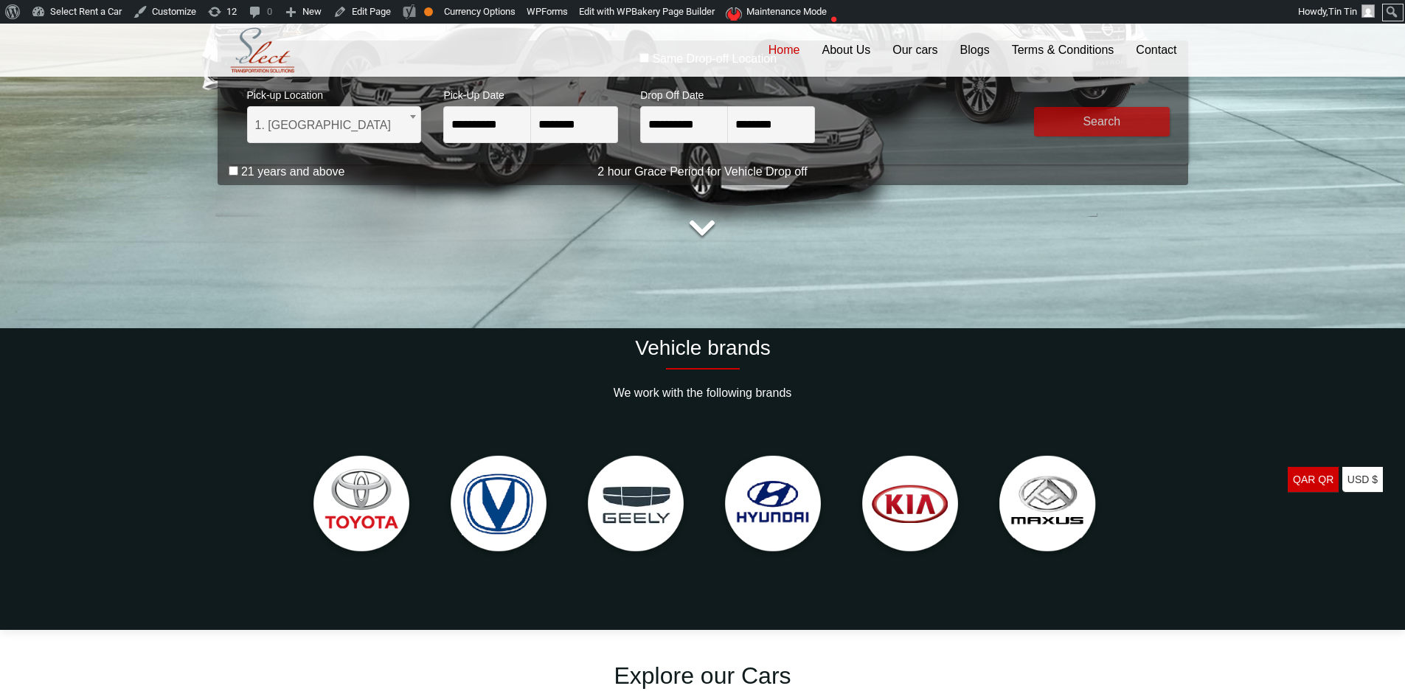
click at [272, 172] on label "21 years and above" at bounding box center [293, 172] width 104 height 15
click at [1104, 123] on button "submit" at bounding box center [1102, 122] width 136 height 30
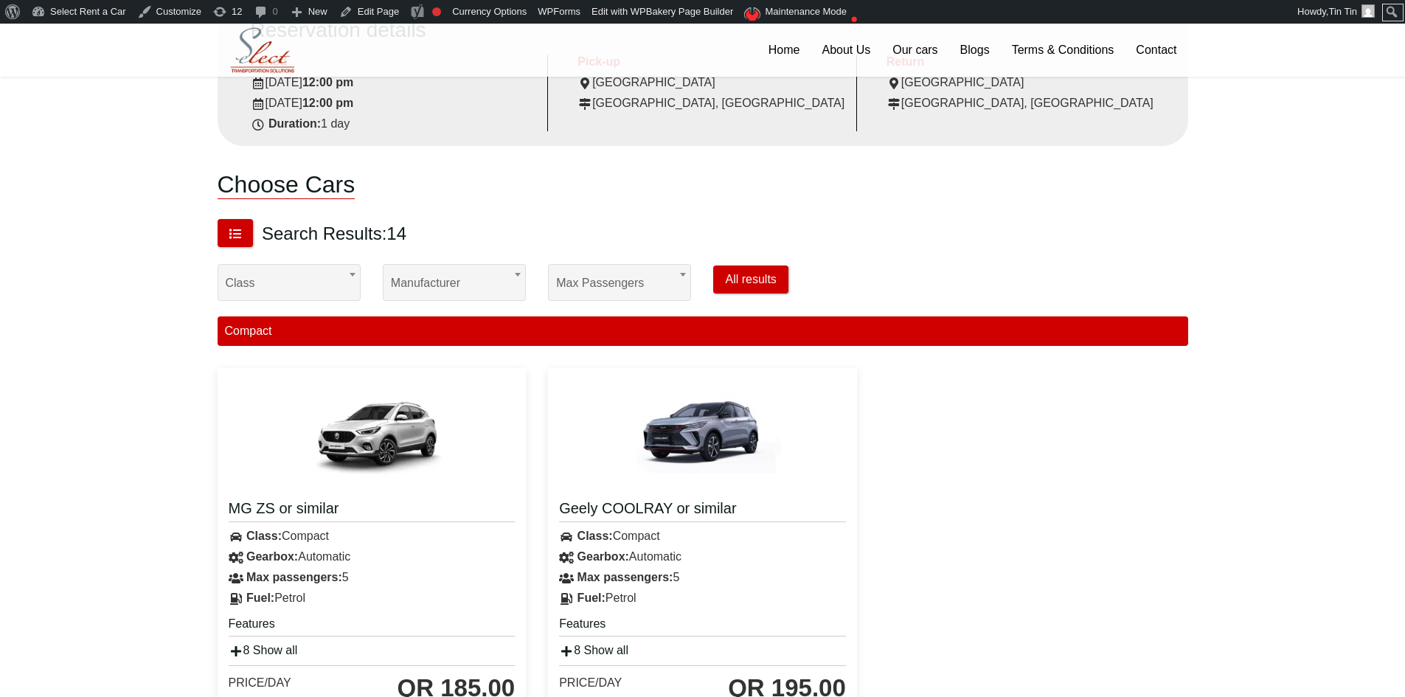
scroll to position [221, 0]
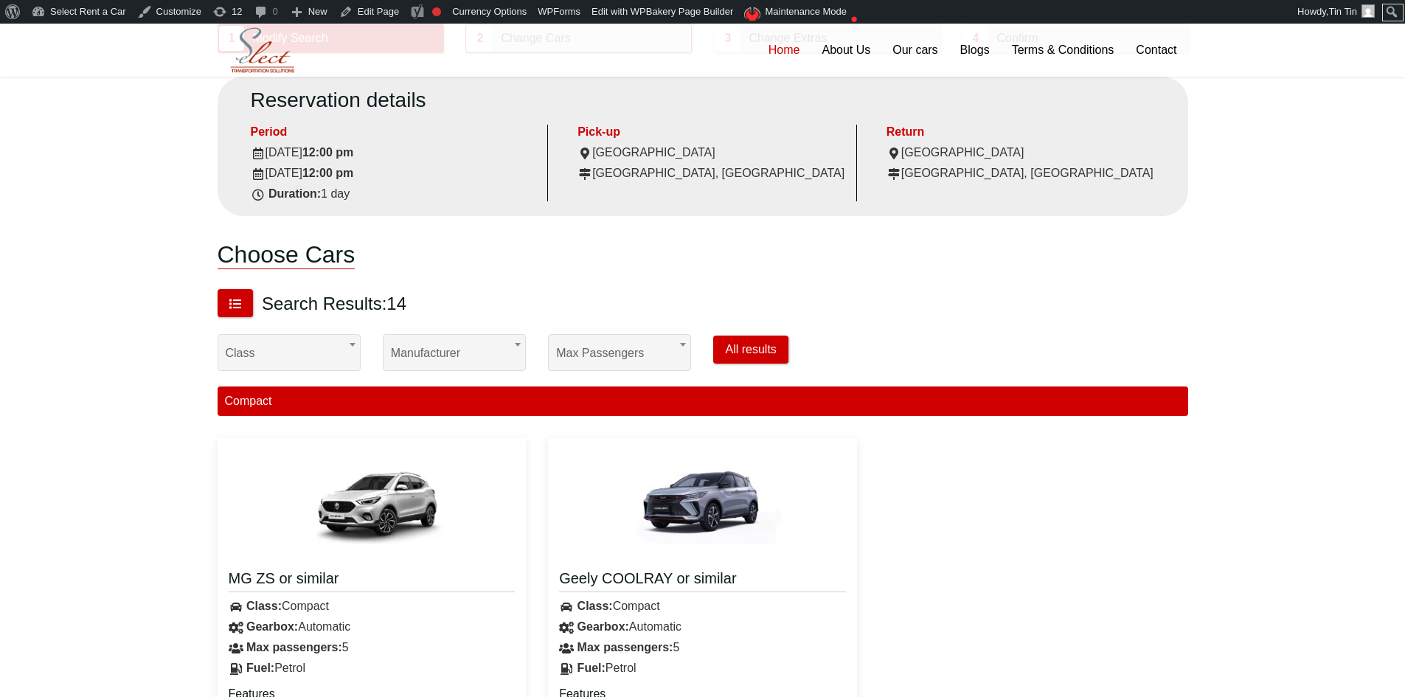
click at [777, 56] on link "Home" at bounding box center [785, 50] width 54 height 53
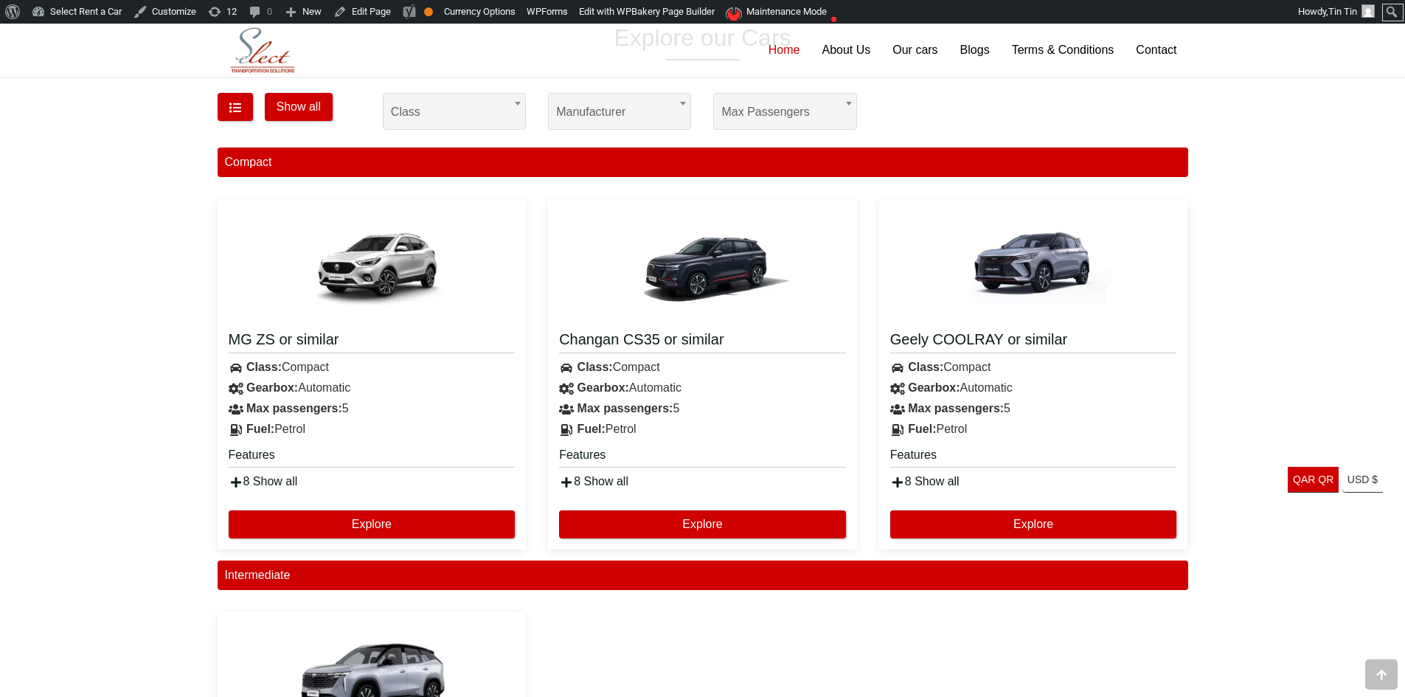
scroll to position [1033, 0]
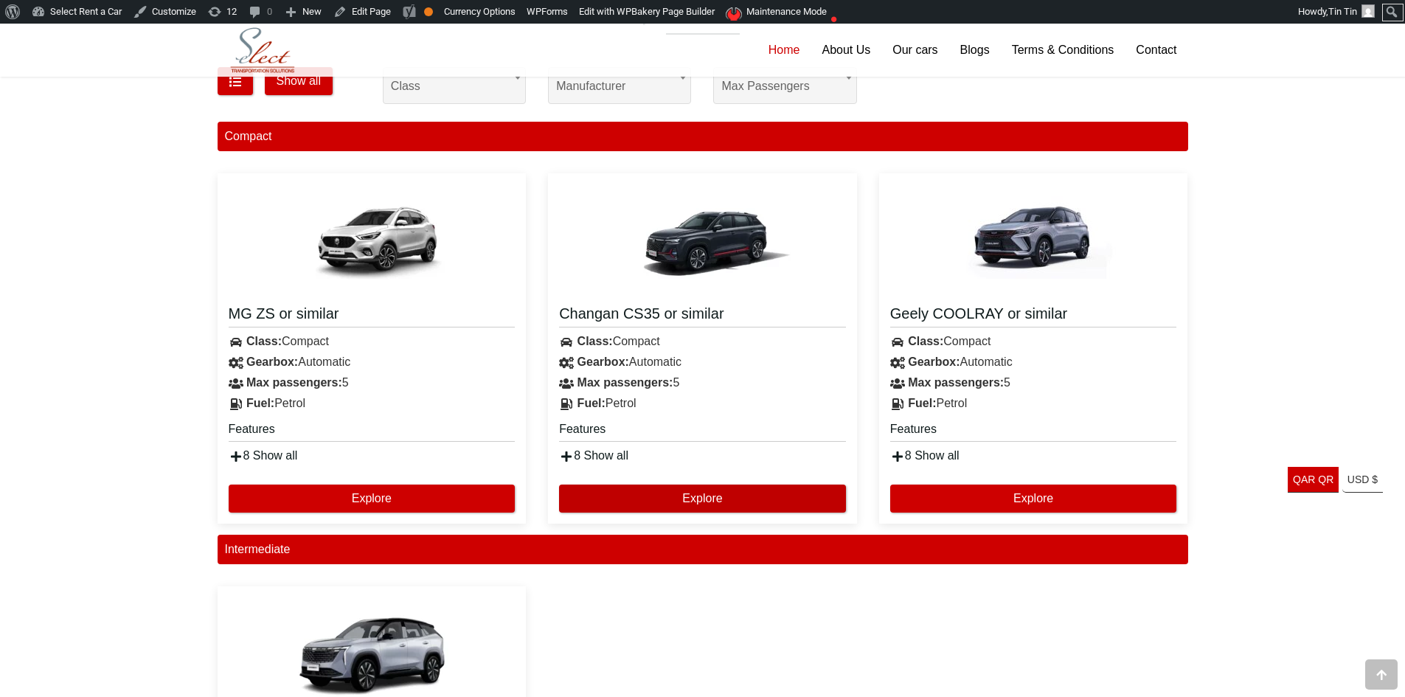
click at [619, 486] on button "Explore" at bounding box center [702, 499] width 287 height 28
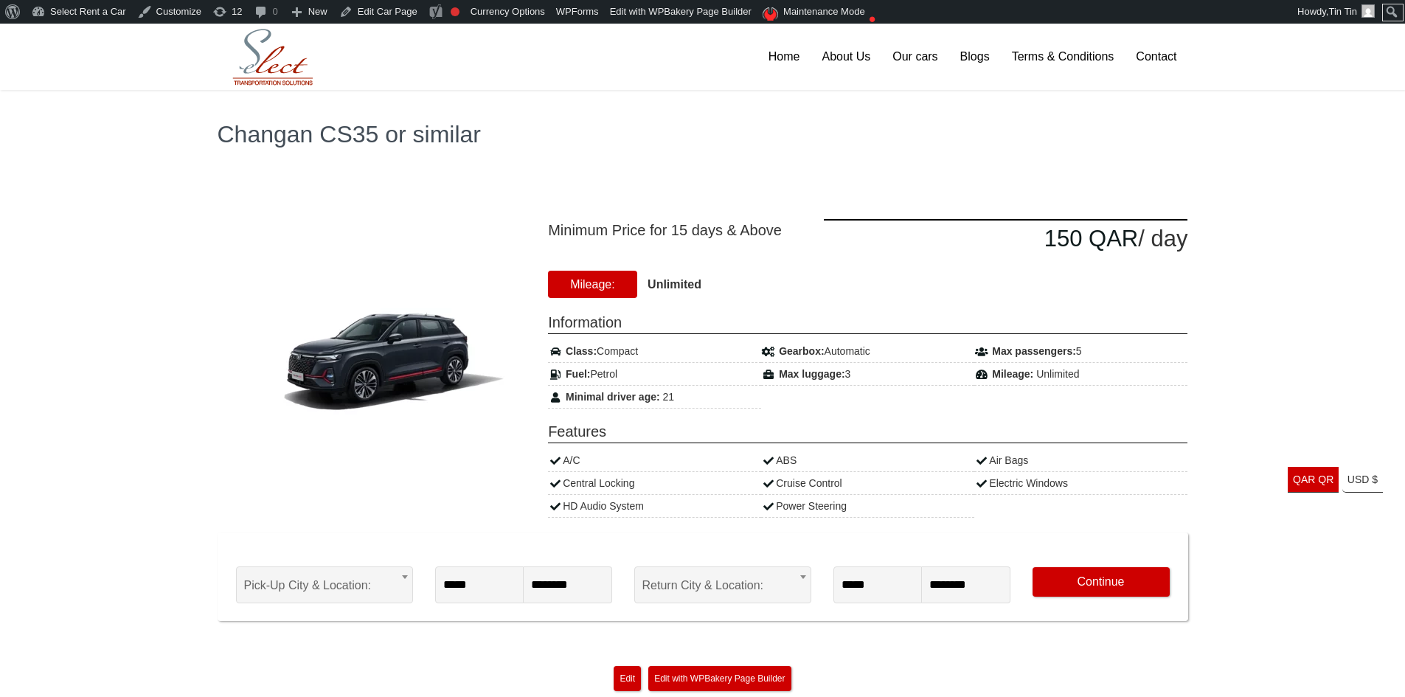
scroll to position [74, 0]
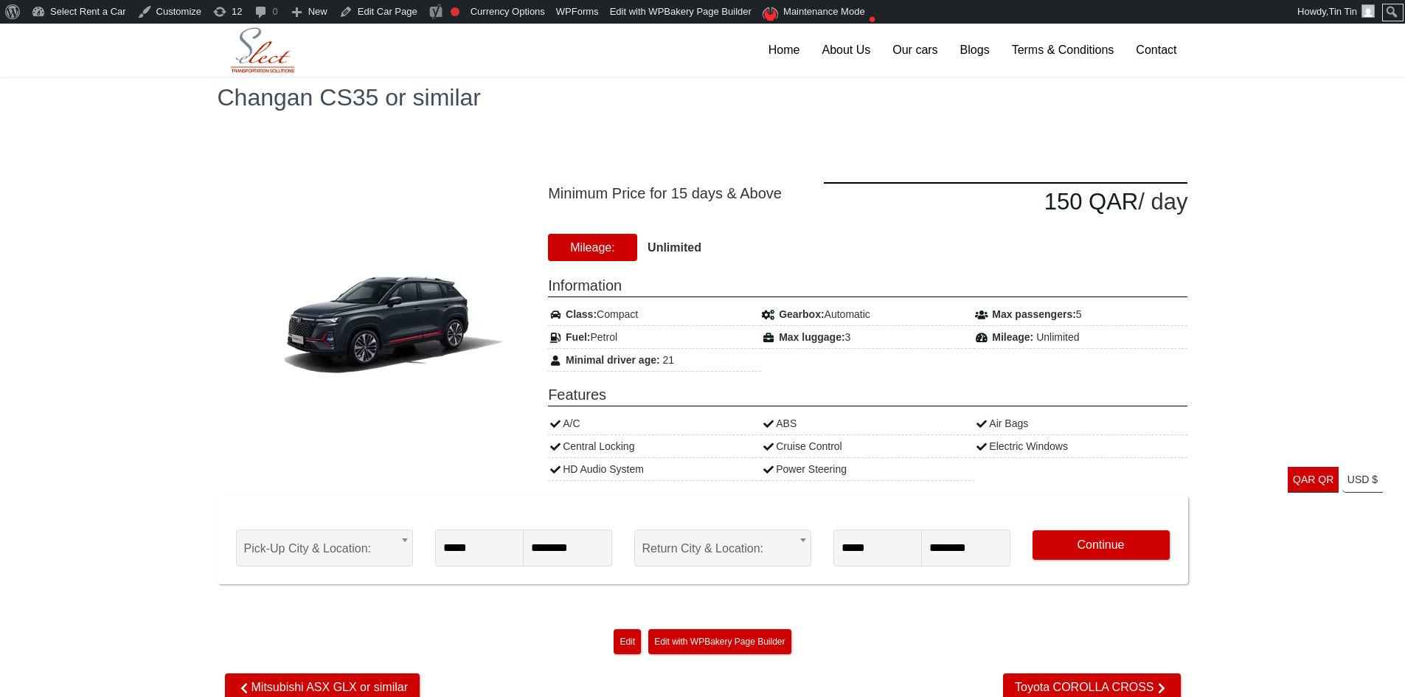
click at [393, 547] on body "About WordPress About WordPress Get Involved [DOMAIN_NAME] Documentation Learn …" at bounding box center [702, 515] width 1405 height 1130
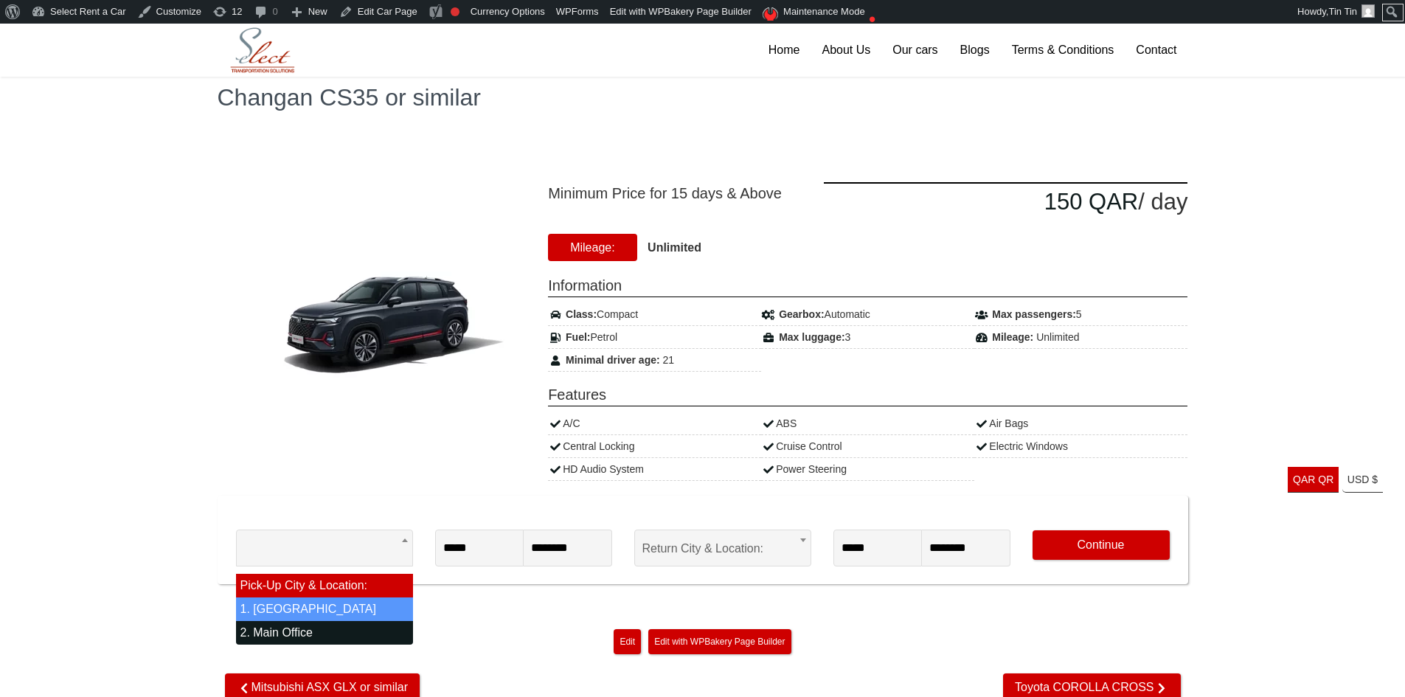
drag, startPoint x: 351, startPoint y: 602, endPoint x: 392, endPoint y: 599, distance: 41.4
select select "*"
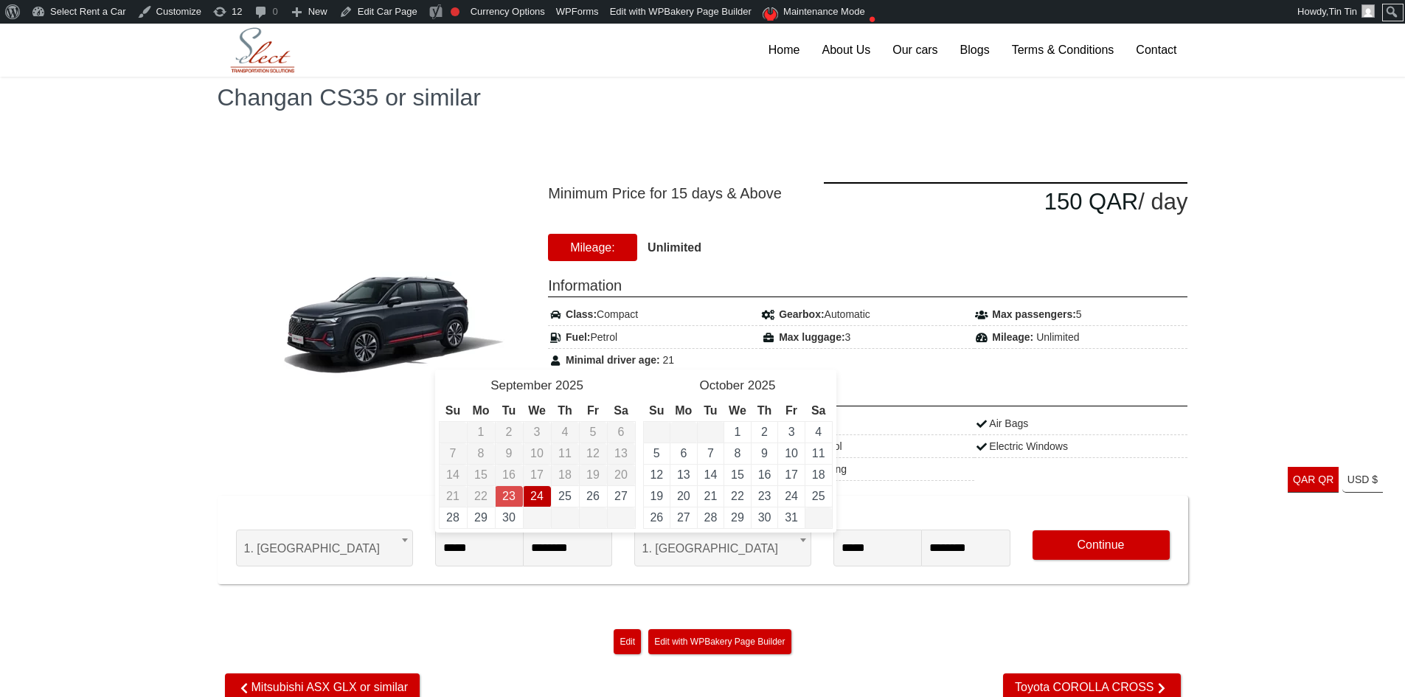
click at [533, 498] on link "24" at bounding box center [536, 496] width 13 height 13
type input "**********"
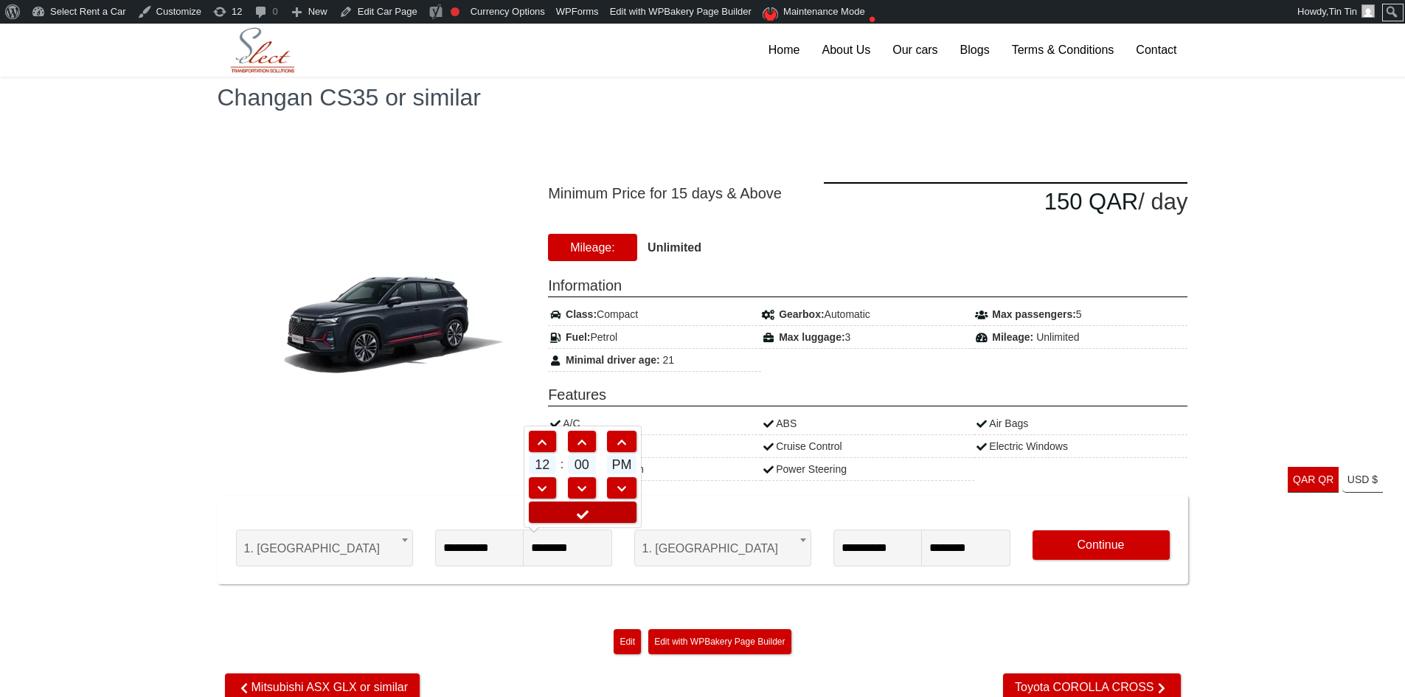
click at [618, 509] on link at bounding box center [583, 512] width 108 height 21
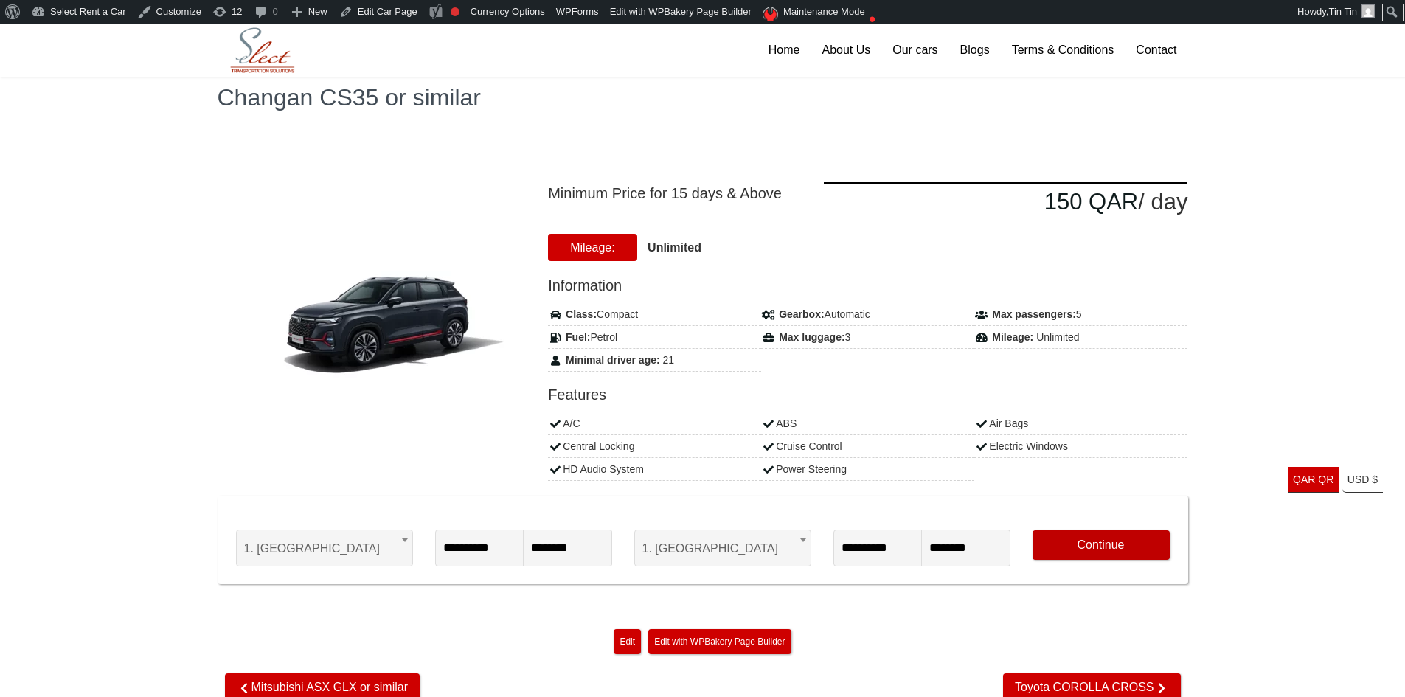
click at [1077, 559] on button "Continue" at bounding box center [1101, 545] width 137 height 30
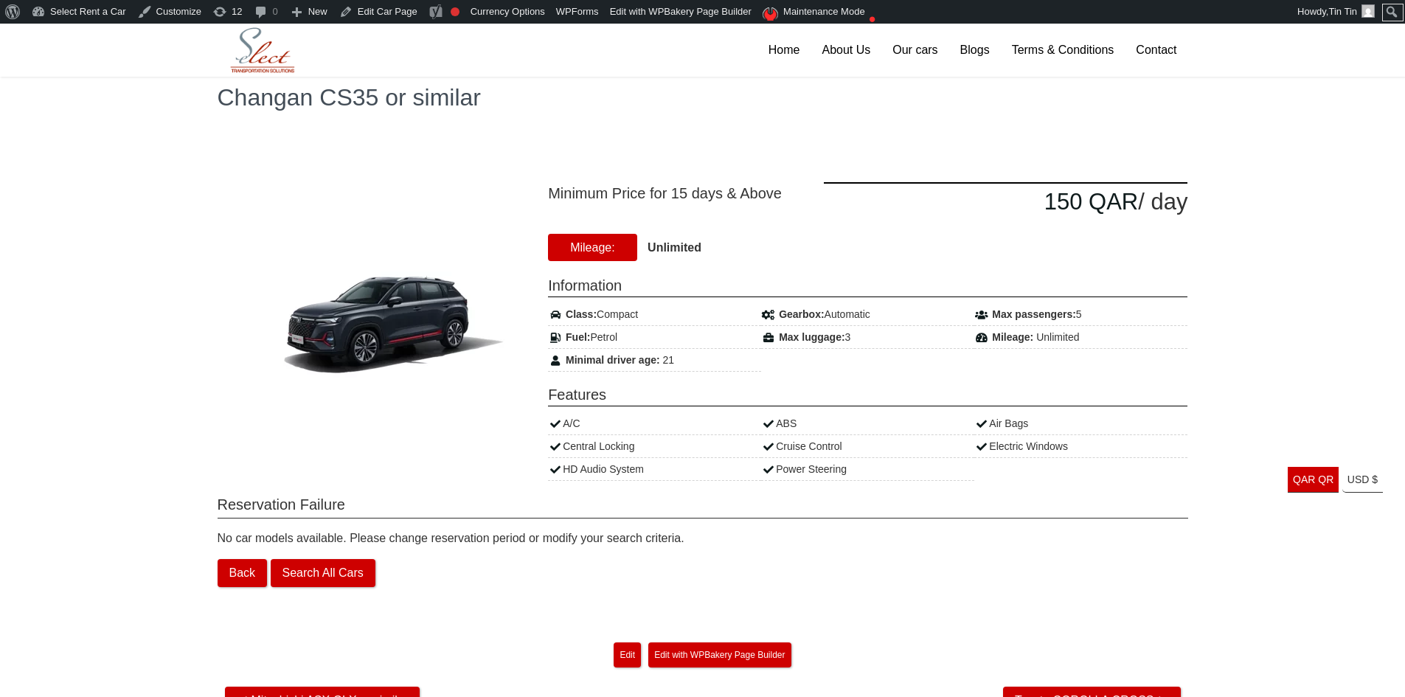
scroll to position [148, 0]
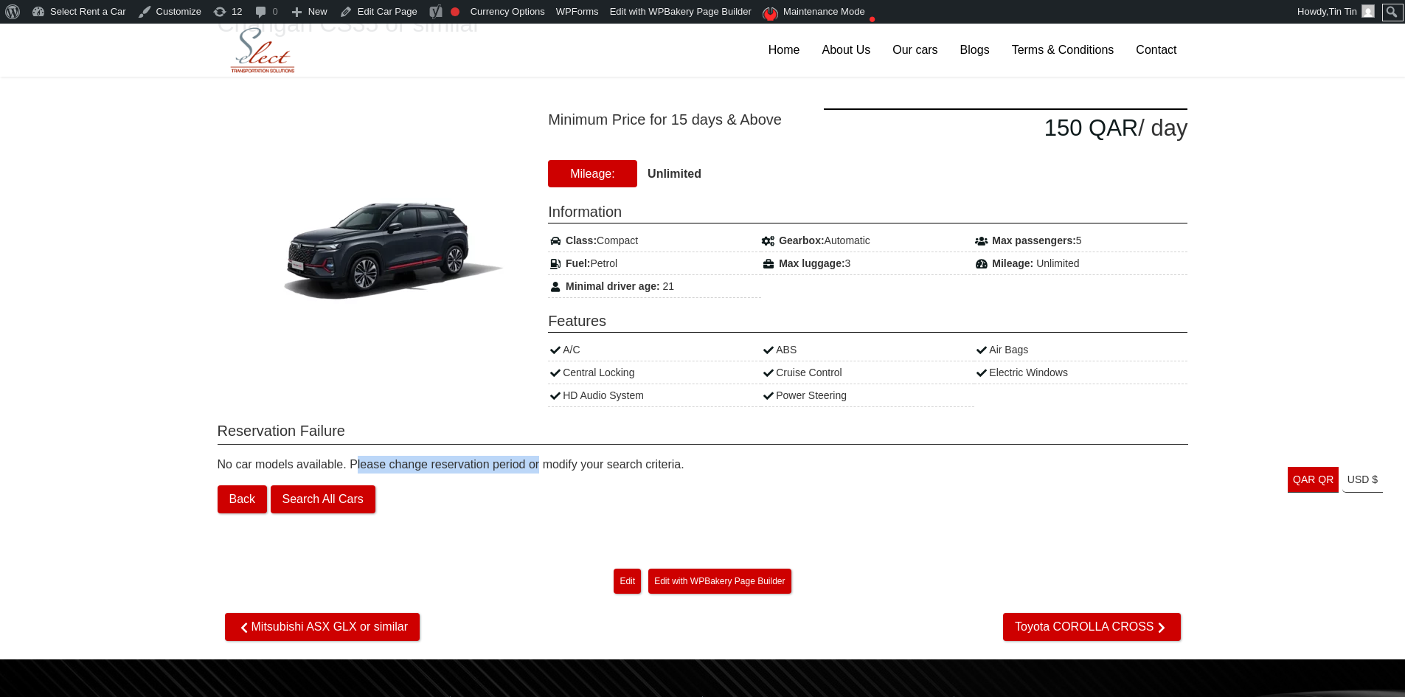
drag, startPoint x: 272, startPoint y: 465, endPoint x: 461, endPoint y: 461, distance: 188.9
click at [461, 461] on div "No car models available. Please change reservation period or modify your search…" at bounding box center [703, 485] width 971 height 72
click at [508, 478] on div "No car models available. Please change reservation period or modify your search…" at bounding box center [703, 485] width 971 height 72
drag, startPoint x: 734, startPoint y: 467, endPoint x: 167, endPoint y: 442, distance: 567.2
click at [167, 442] on div "Changan CS35 or similar Minimum Price for 15 days & Above 150 QAR / day 21" at bounding box center [702, 286] width 1405 height 747
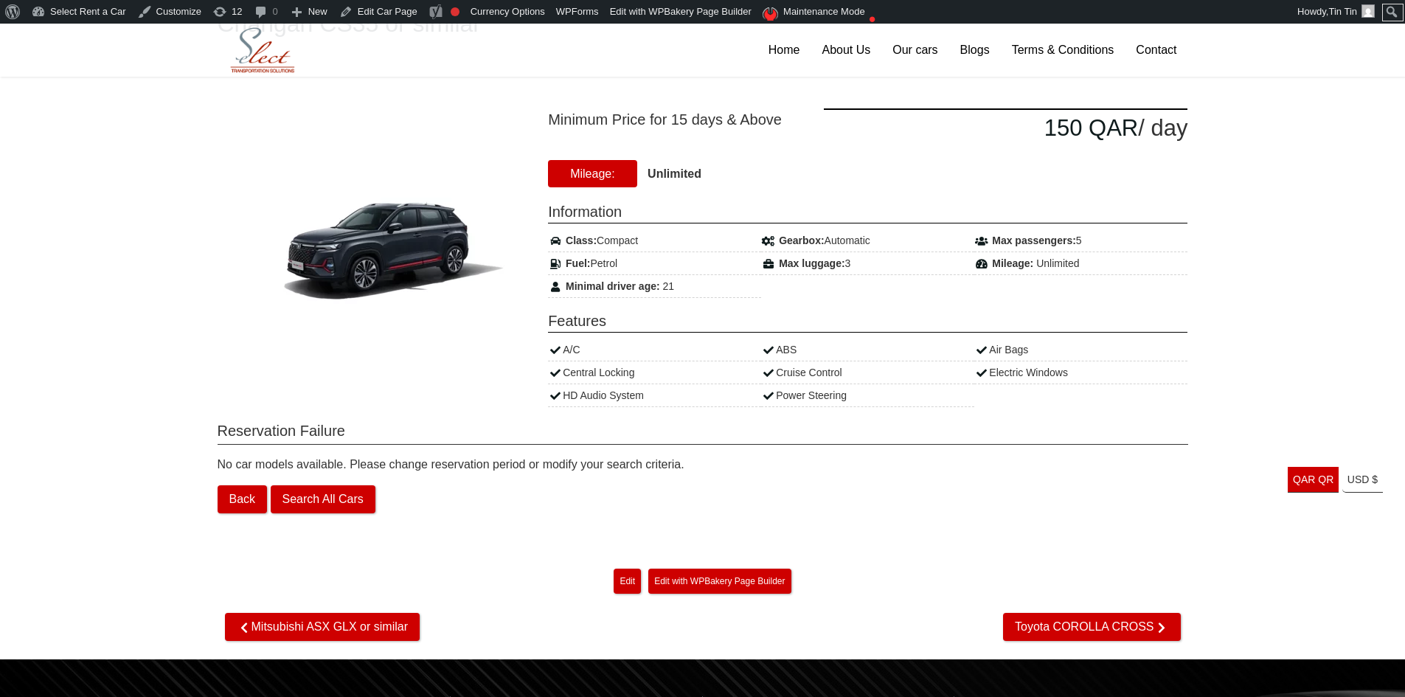
click at [736, 507] on form "Back Search All Cars" at bounding box center [703, 499] width 971 height 28
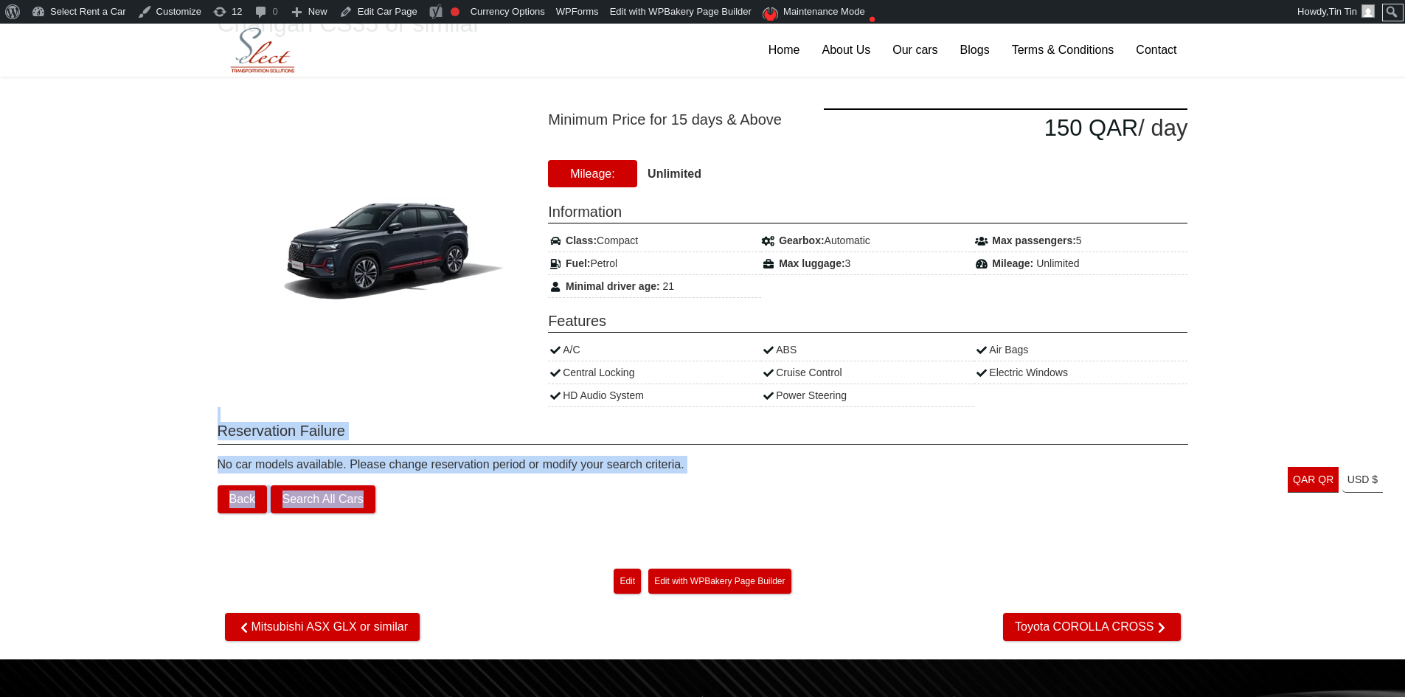
drag, startPoint x: 741, startPoint y: 497, endPoint x: 197, endPoint y: 412, distance: 550.9
click at [193, 415] on div "Changan CS35 or similar Minimum Price for 15 days & Above 150 QAR / day 21" at bounding box center [702, 286] width 1405 height 747
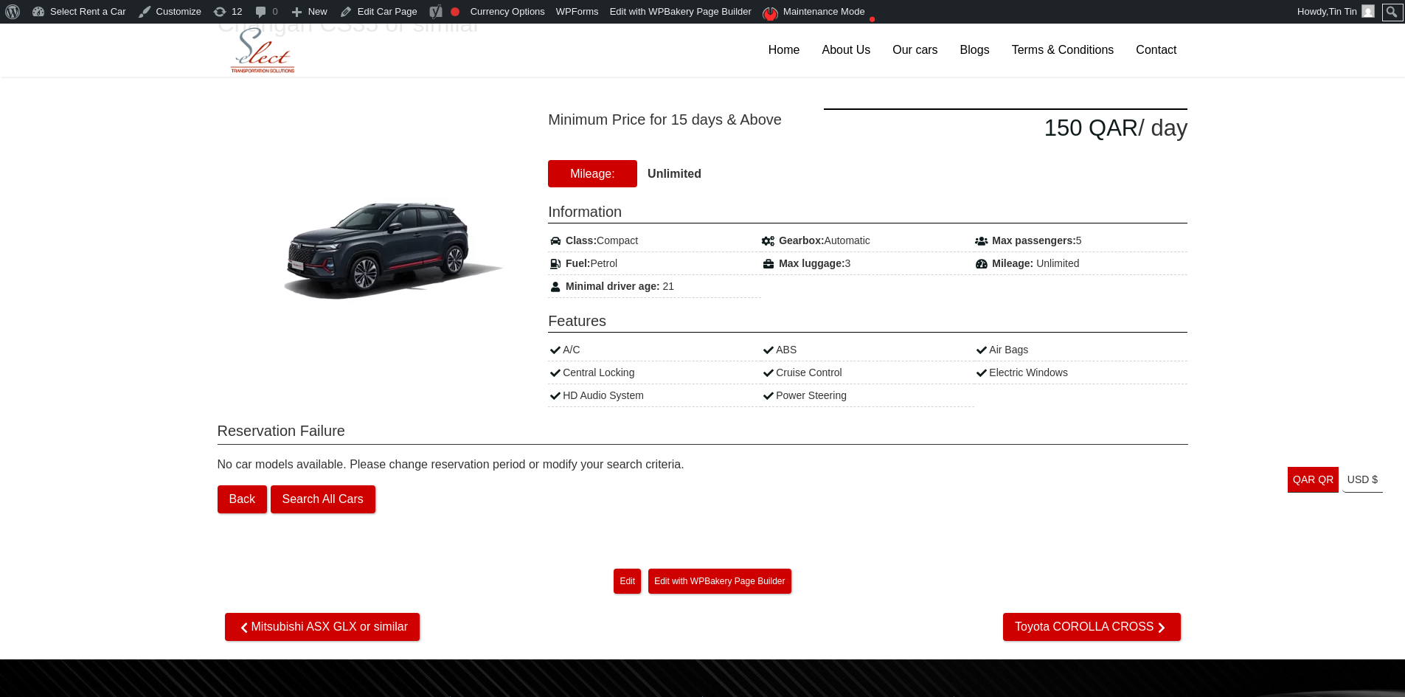
click at [167, 403] on div "Changan CS35 or similar Minimum Price for 15 days & Above 150 QAR / day 21" at bounding box center [702, 286] width 1405 height 747
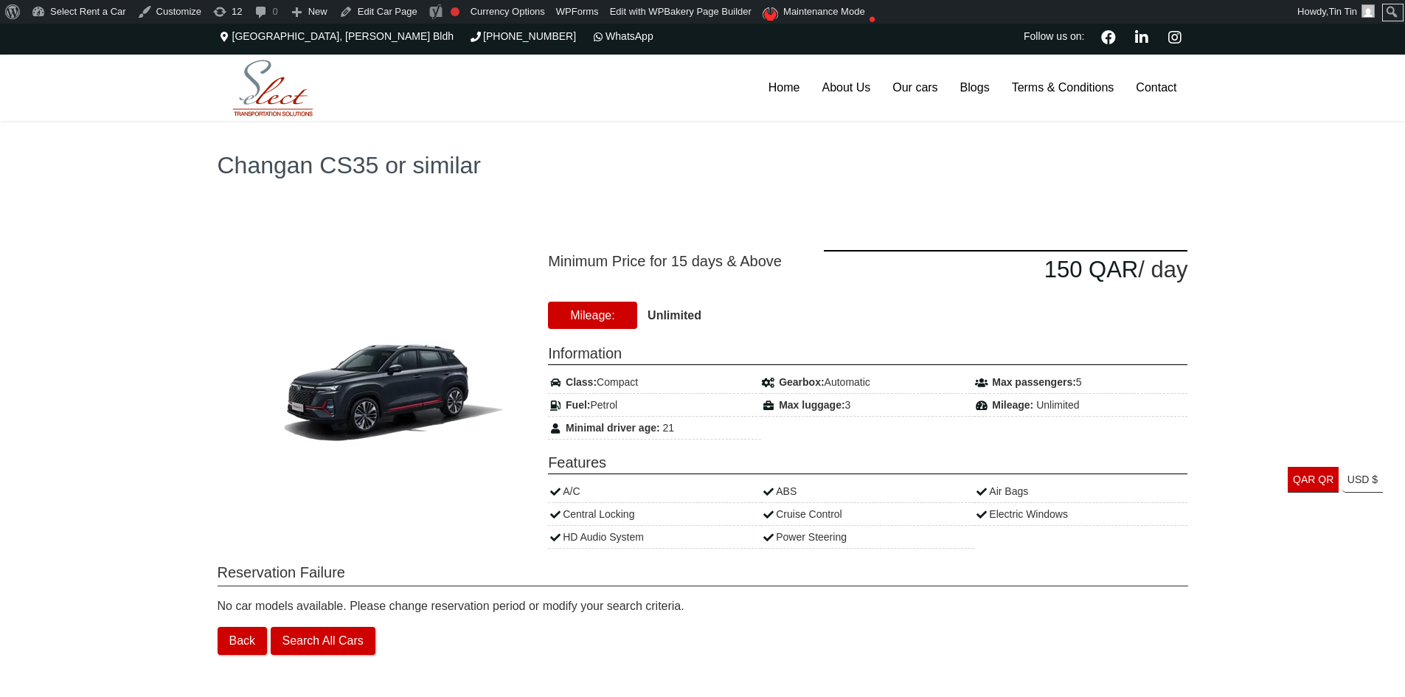
scroll to position [0, 0]
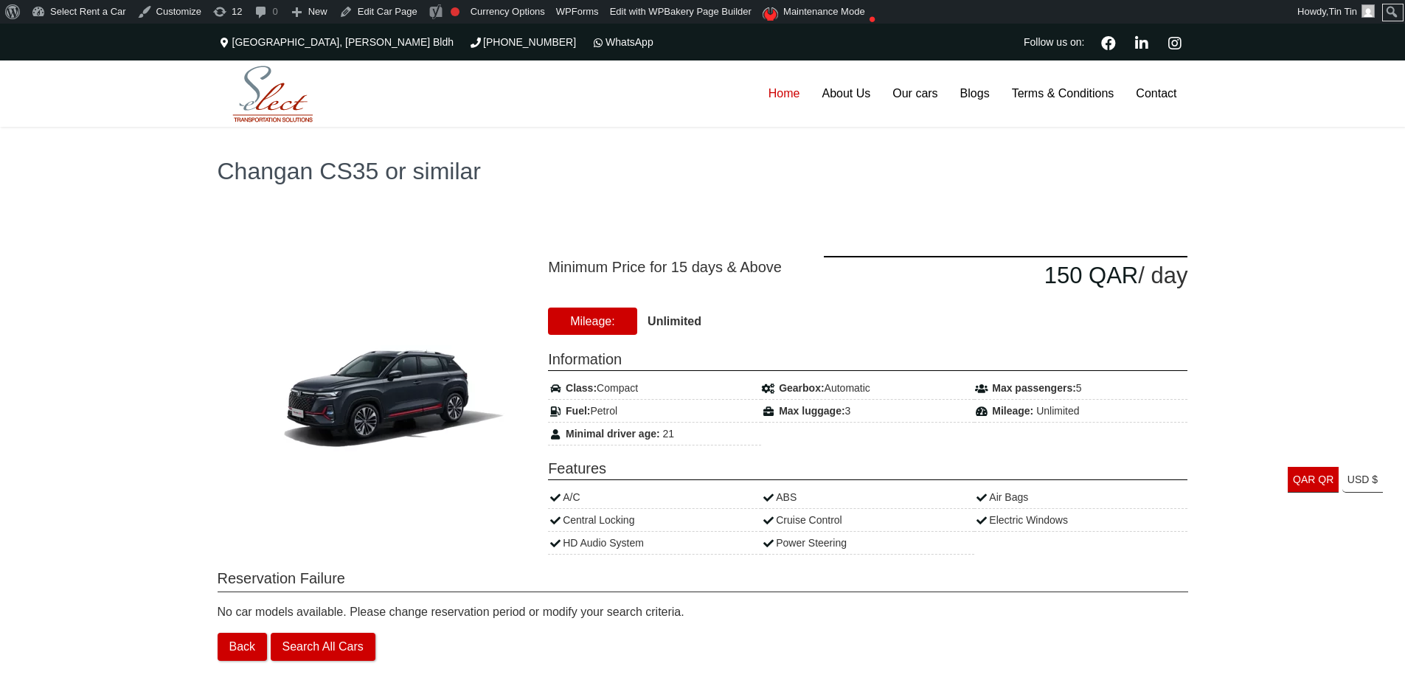
click at [775, 94] on link "Home" at bounding box center [785, 93] width 54 height 66
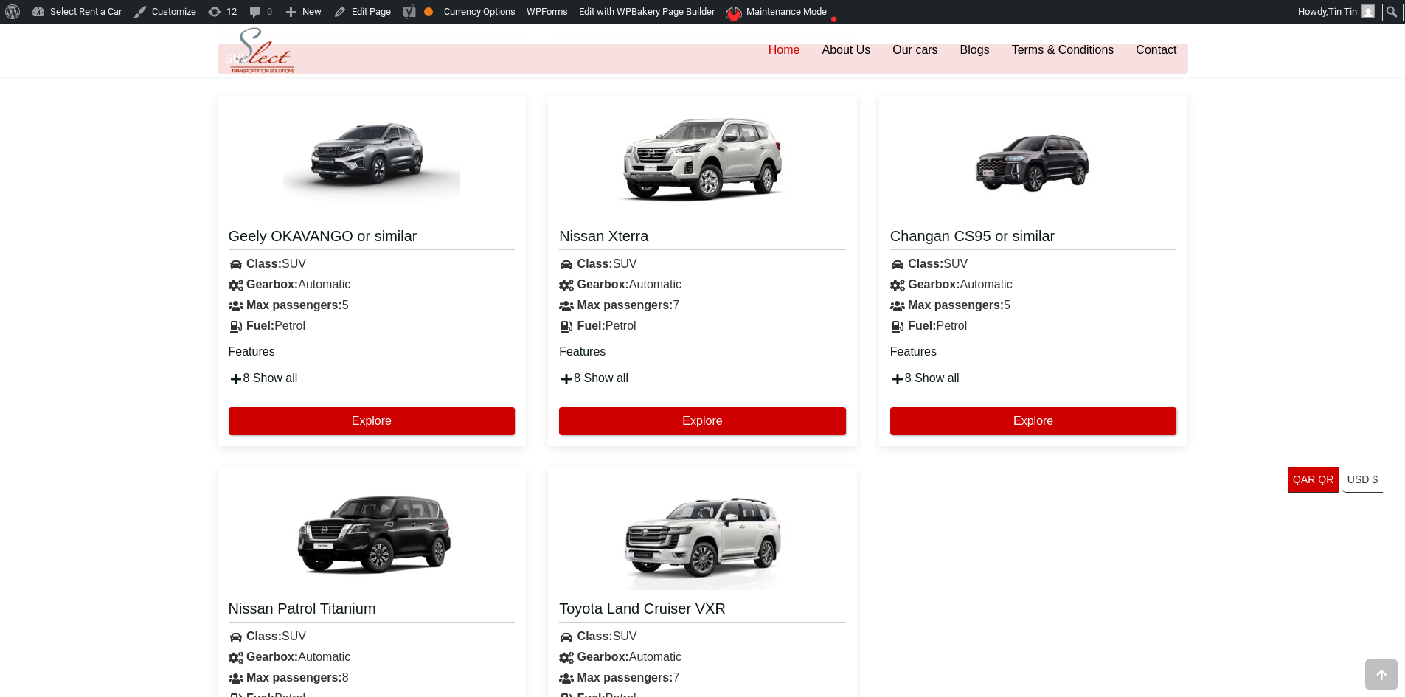
scroll to position [2361, 0]
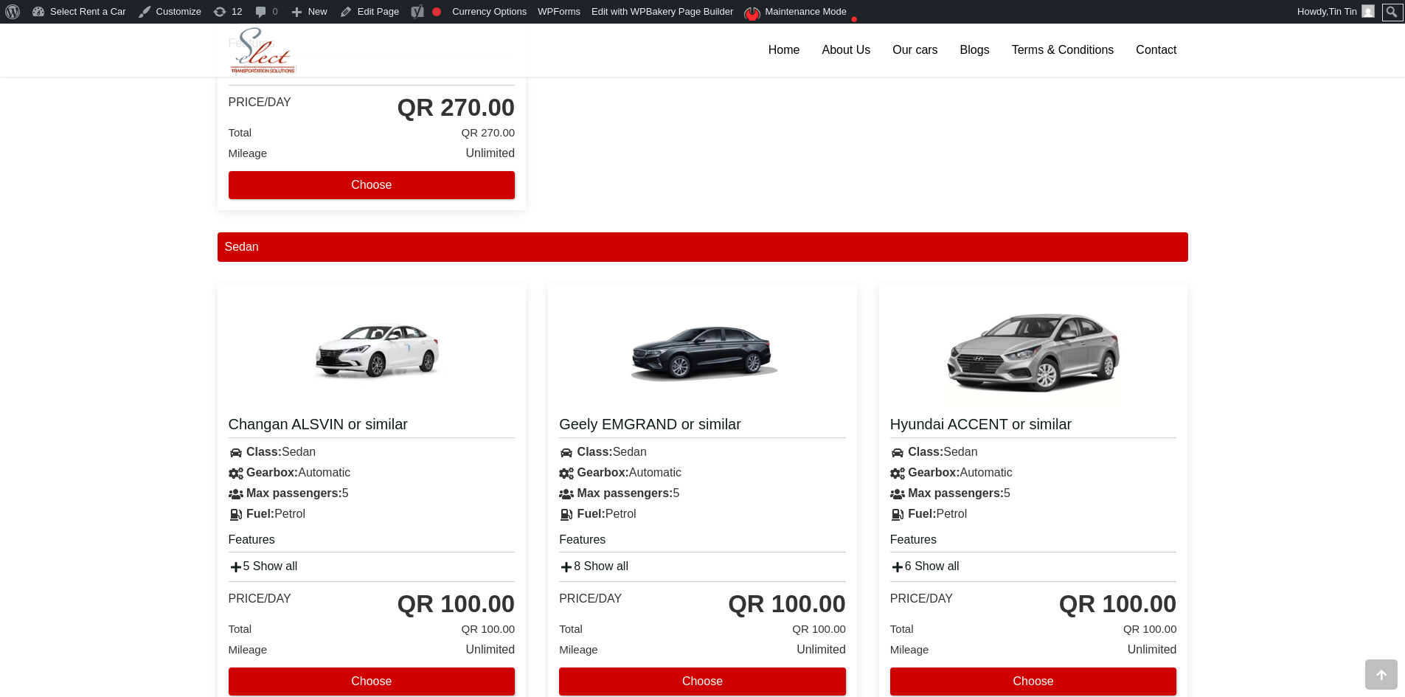
scroll to position [1180, 0]
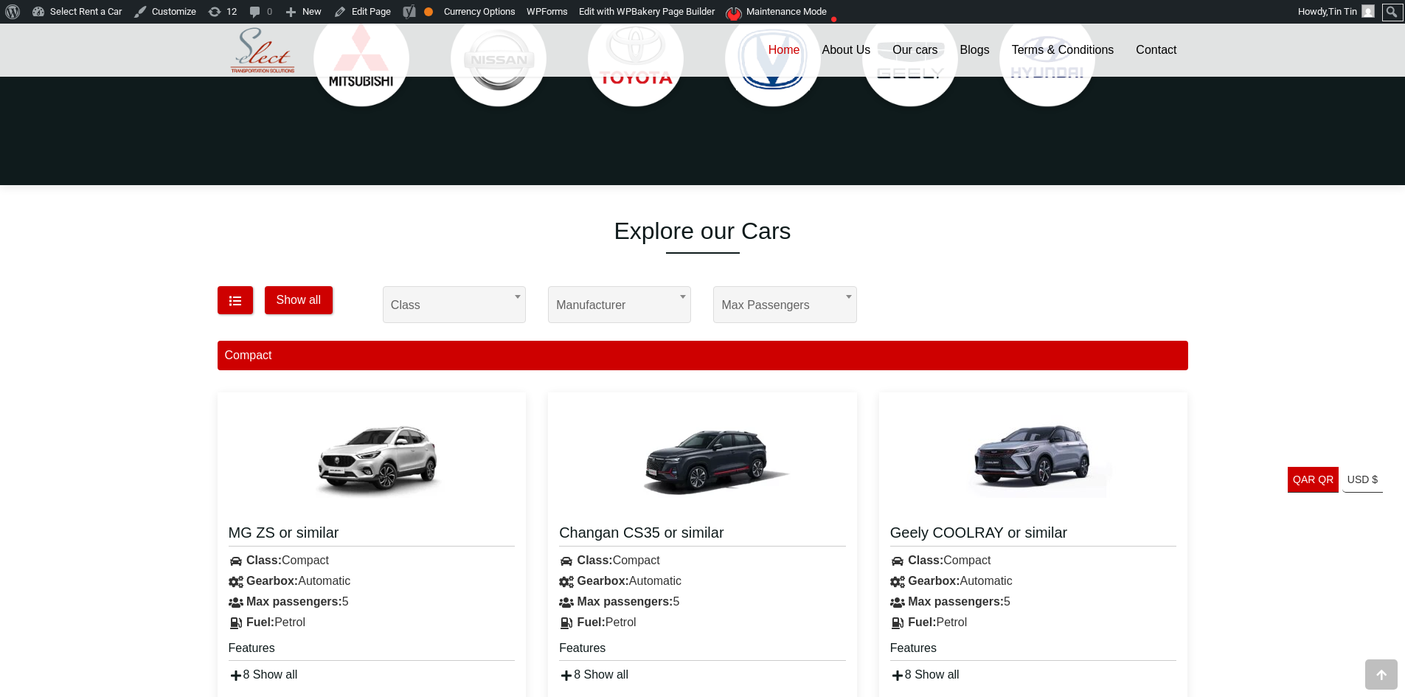
scroll to position [1033, 0]
